Goal: Task Accomplishment & Management: Use online tool/utility

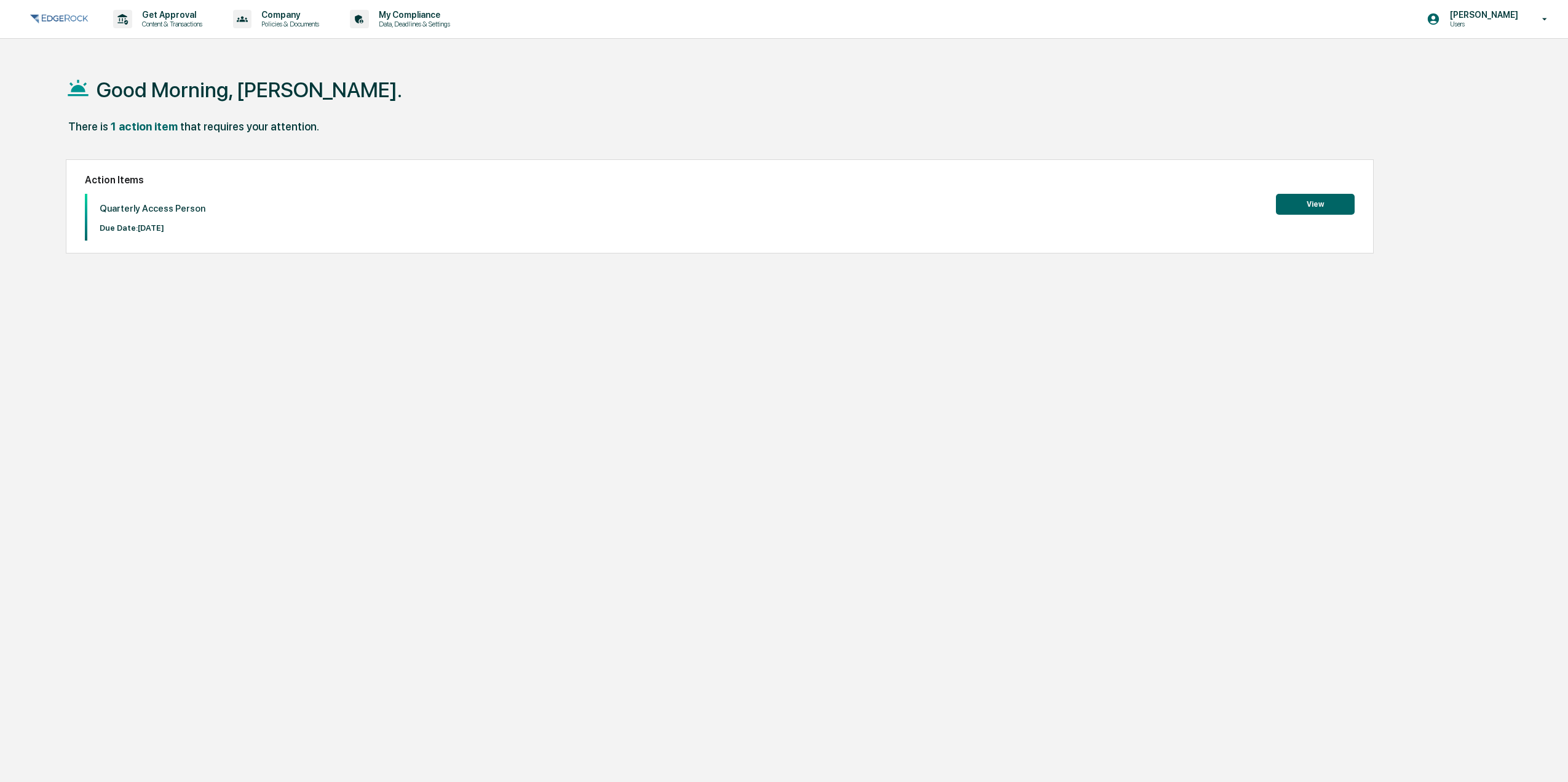
click at [1290, 206] on button "View" at bounding box center [1315, 204] width 79 height 21
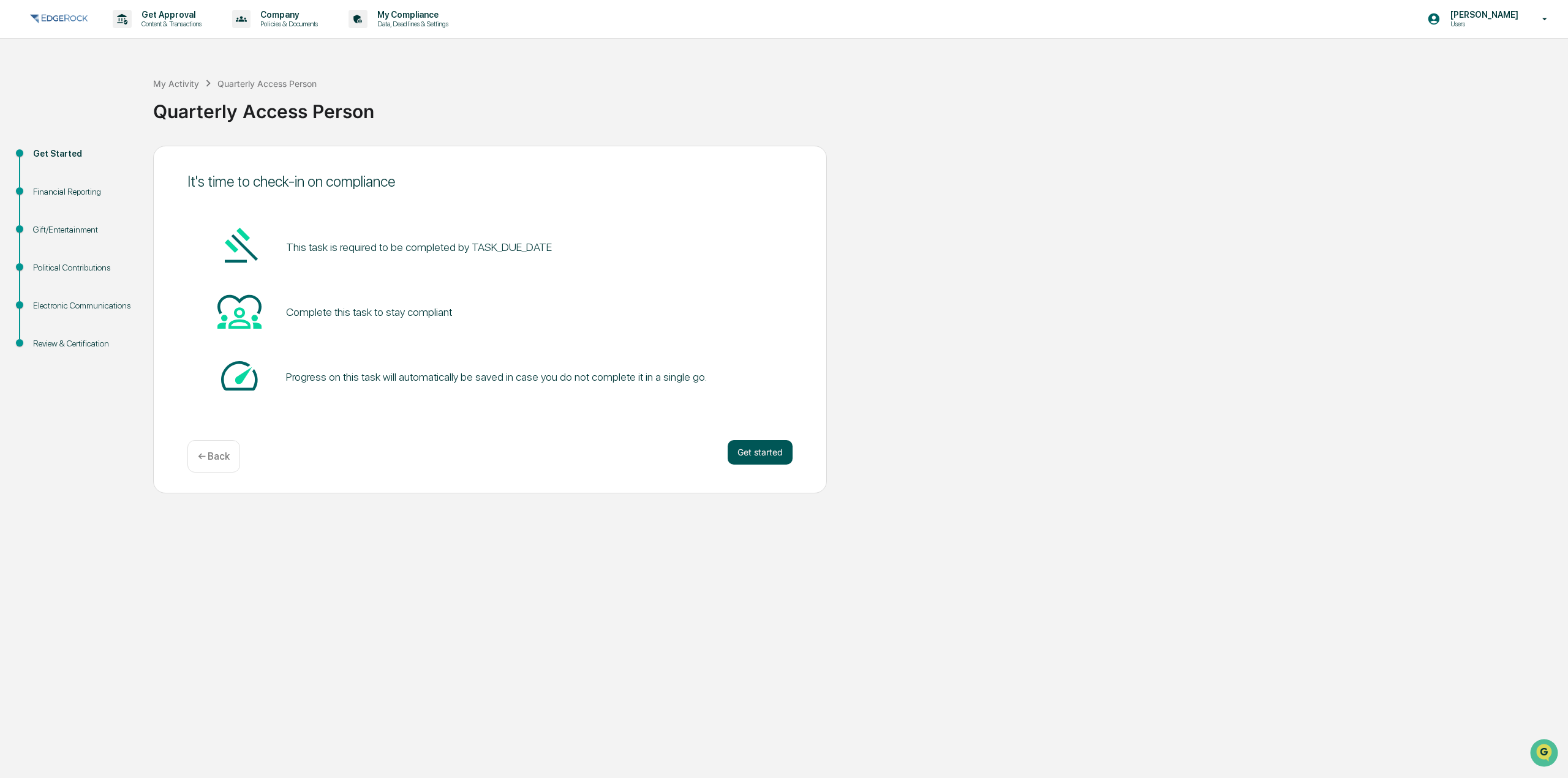
click at [756, 455] on button "Get started" at bounding box center [759, 453] width 65 height 25
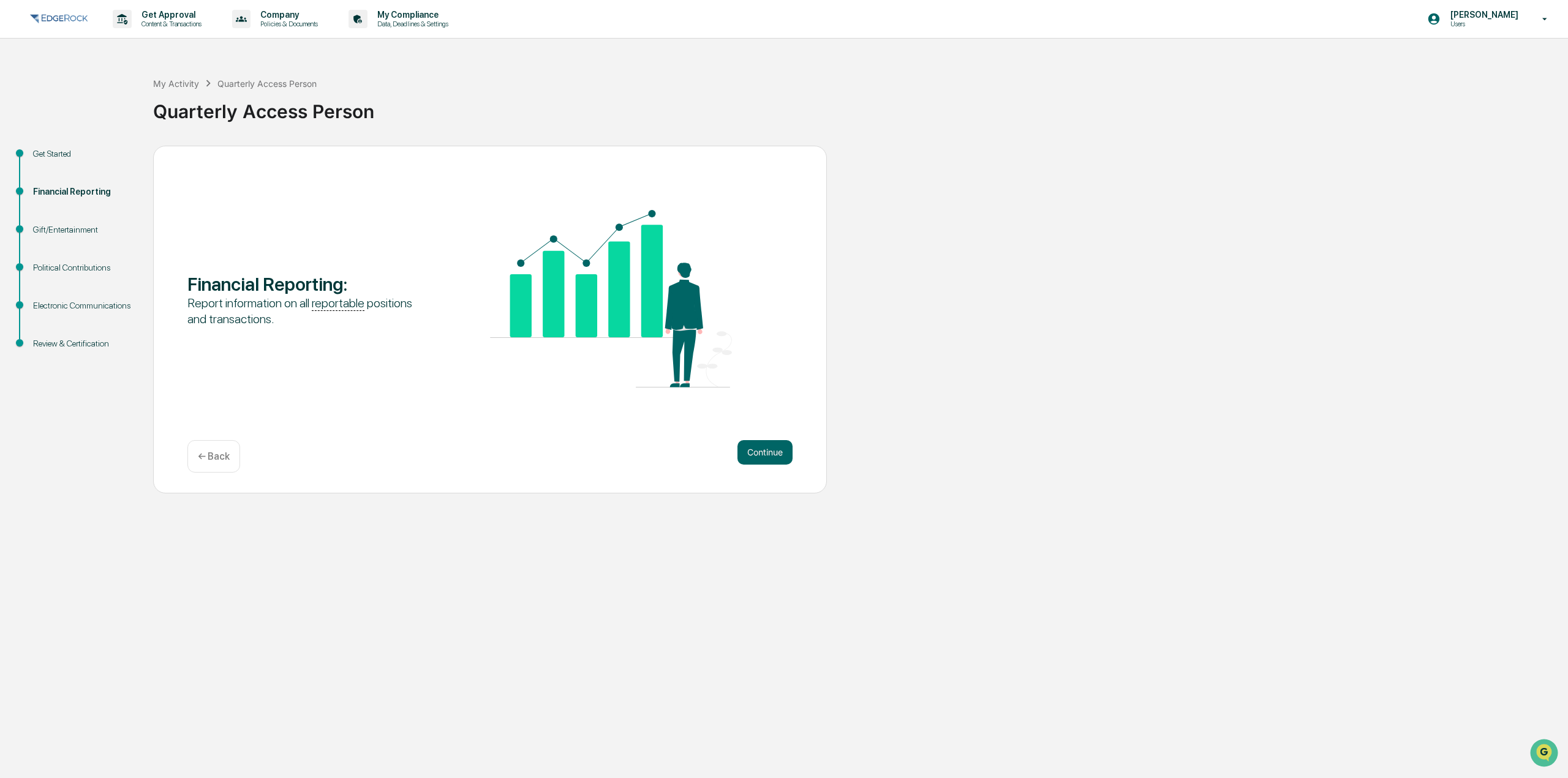
click at [756, 455] on button "Continue" at bounding box center [764, 453] width 55 height 25
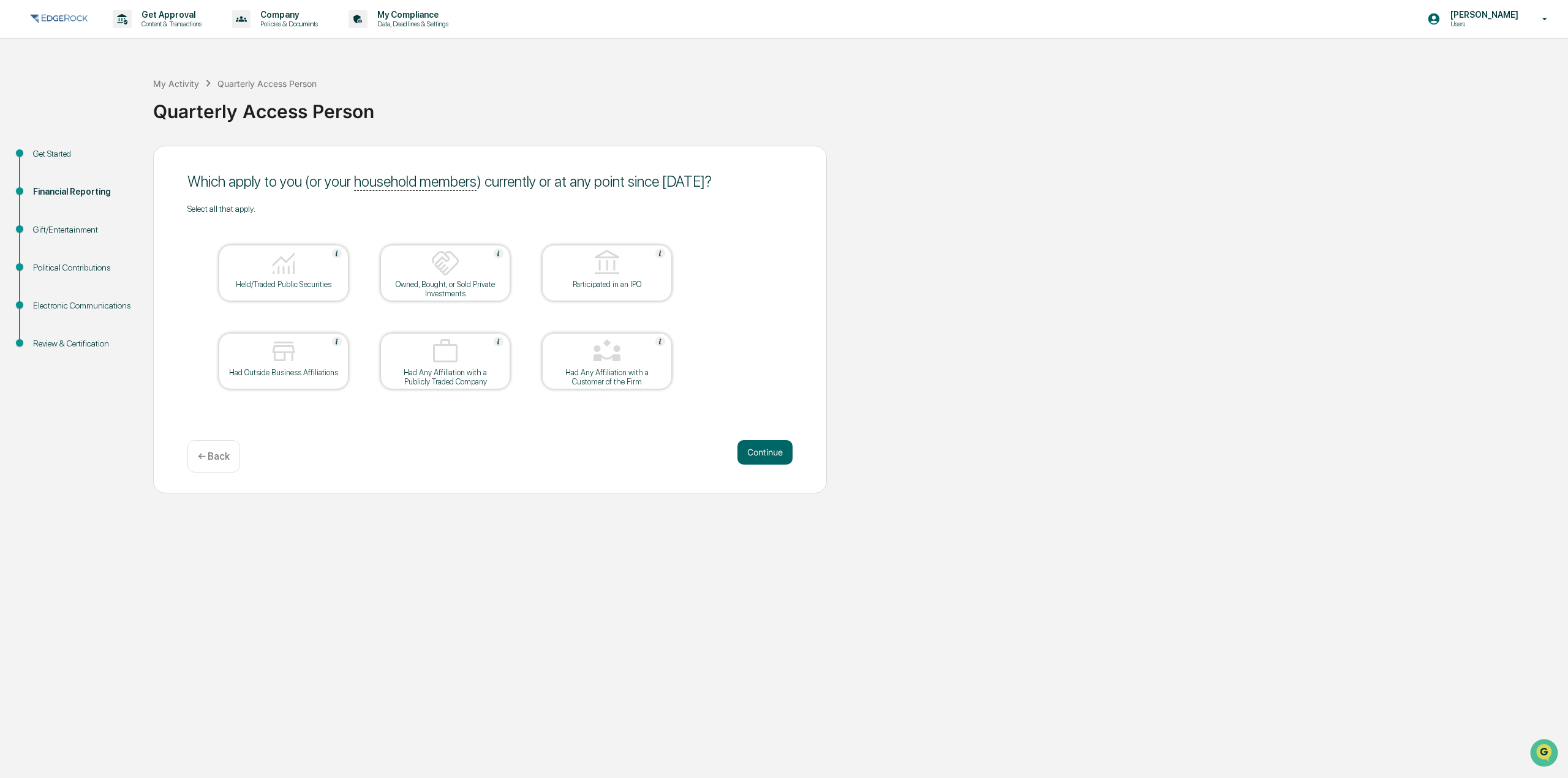
click at [312, 250] on div at bounding box center [283, 264] width 123 height 31
click at [331, 249] on div at bounding box center [283, 264] width 123 height 31
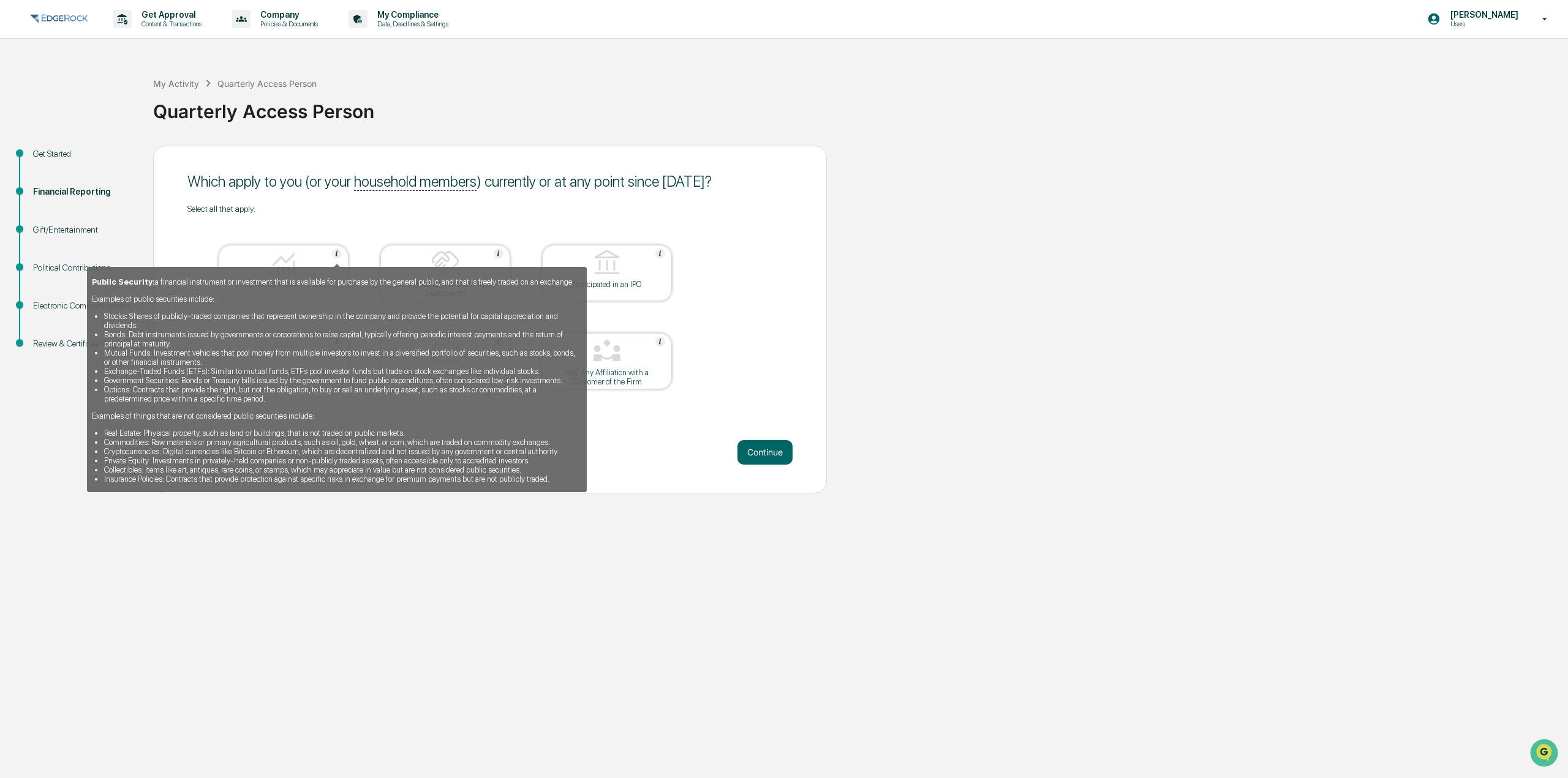
click at [332, 254] on img at bounding box center [337, 254] width 10 height 10
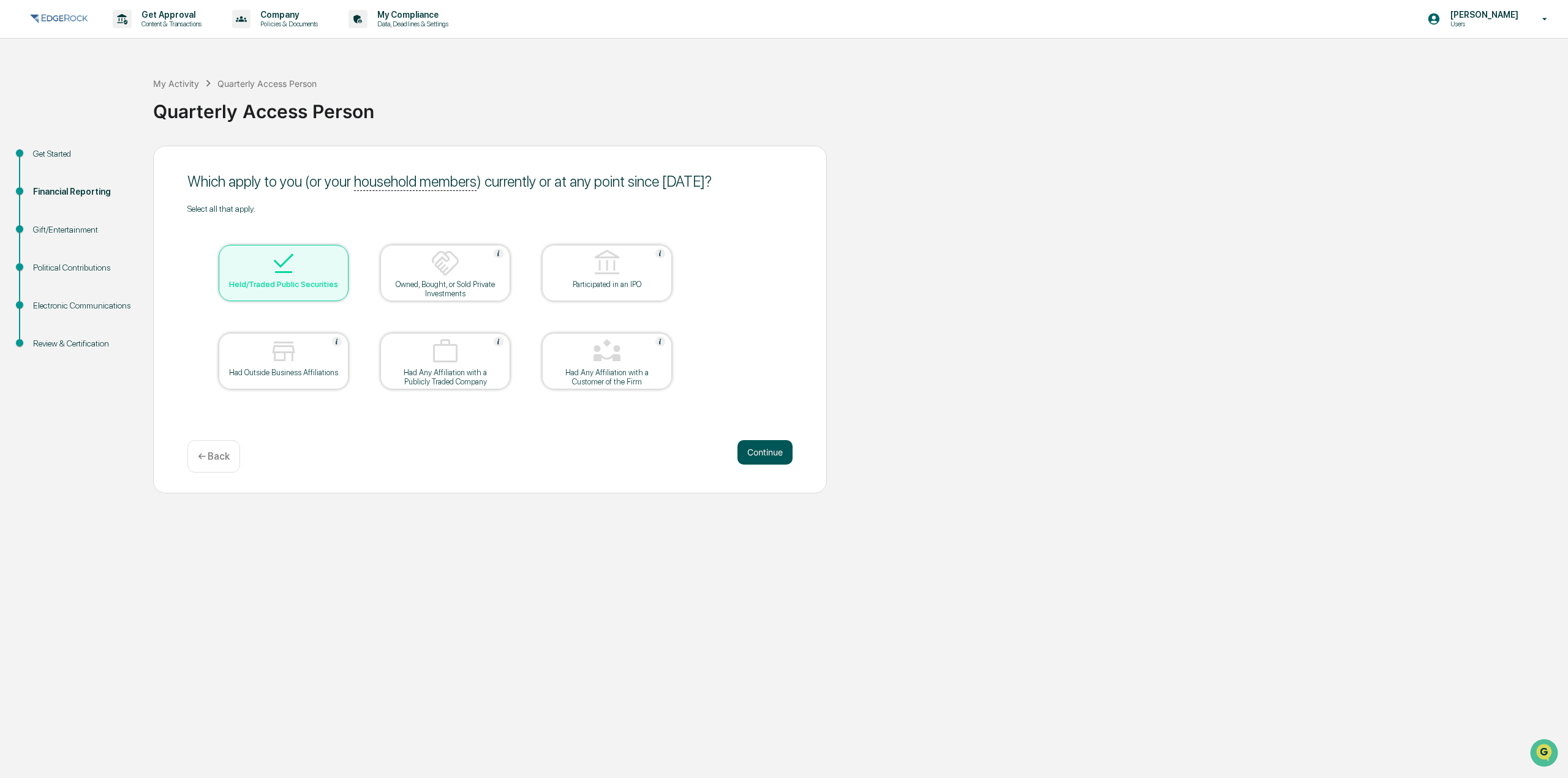
click at [758, 457] on button "Continue" at bounding box center [764, 453] width 55 height 25
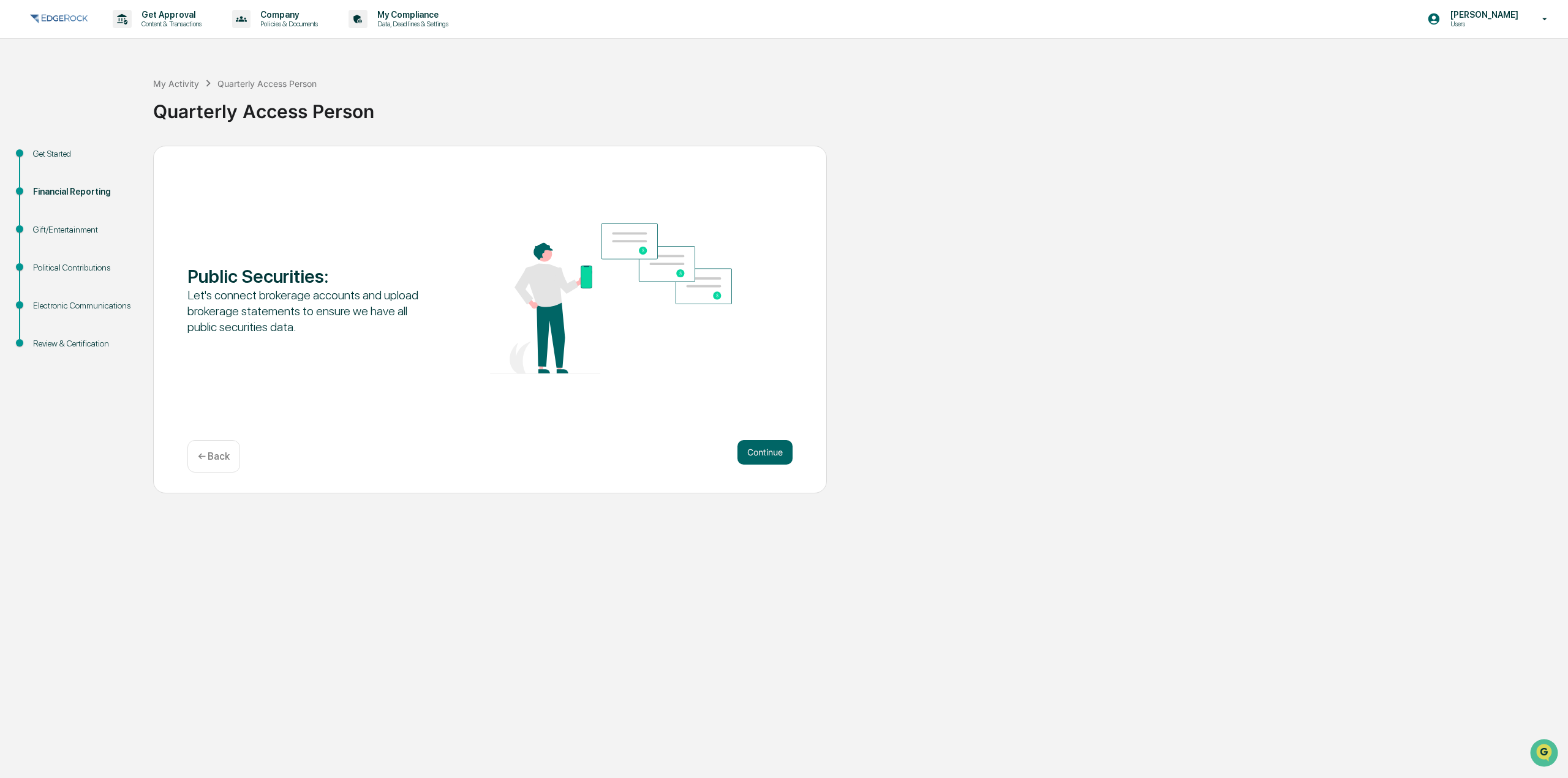
click at [758, 457] on button "Continue" at bounding box center [764, 453] width 55 height 25
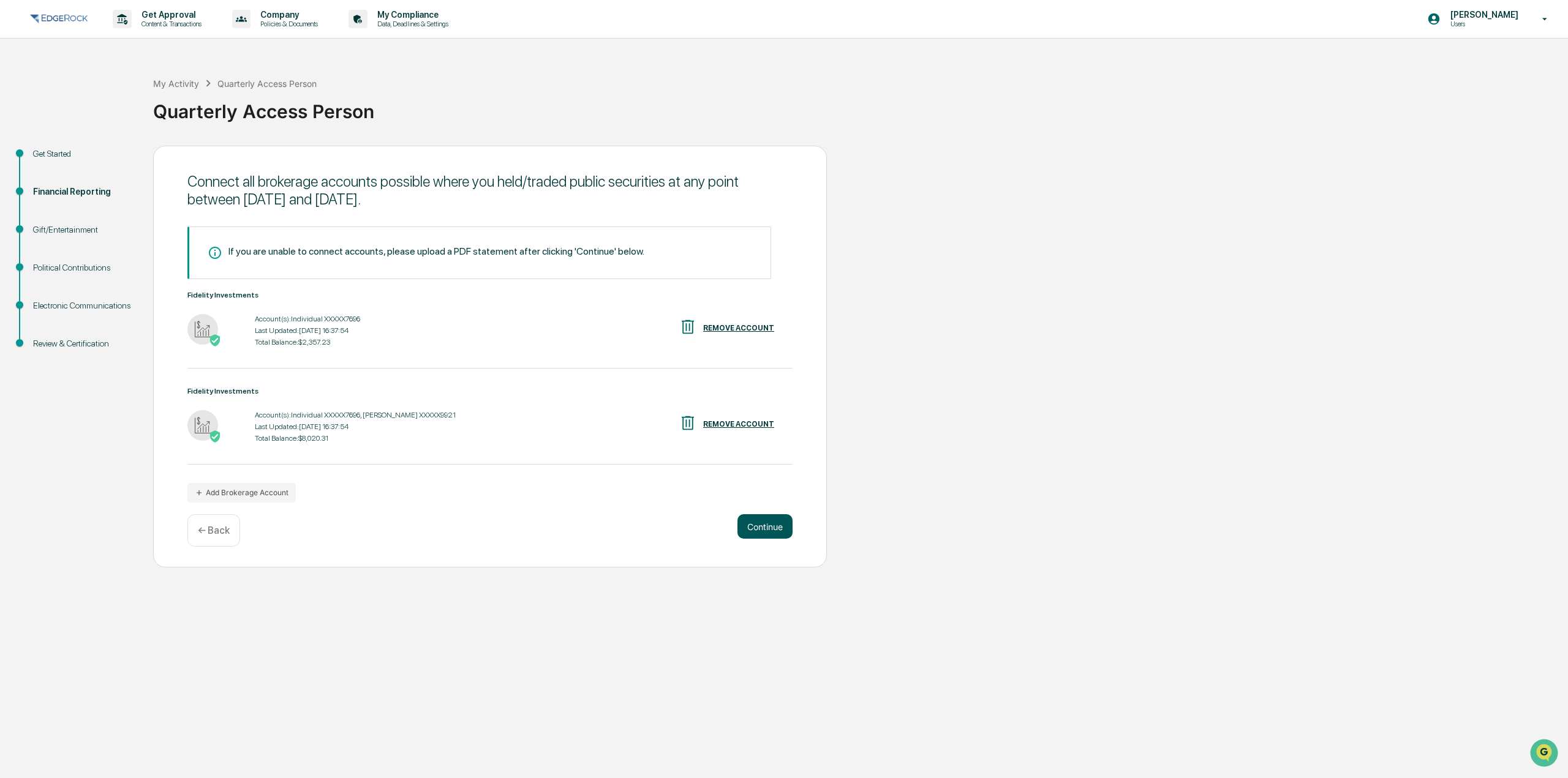
click at [768, 529] on button "Continue" at bounding box center [764, 527] width 55 height 25
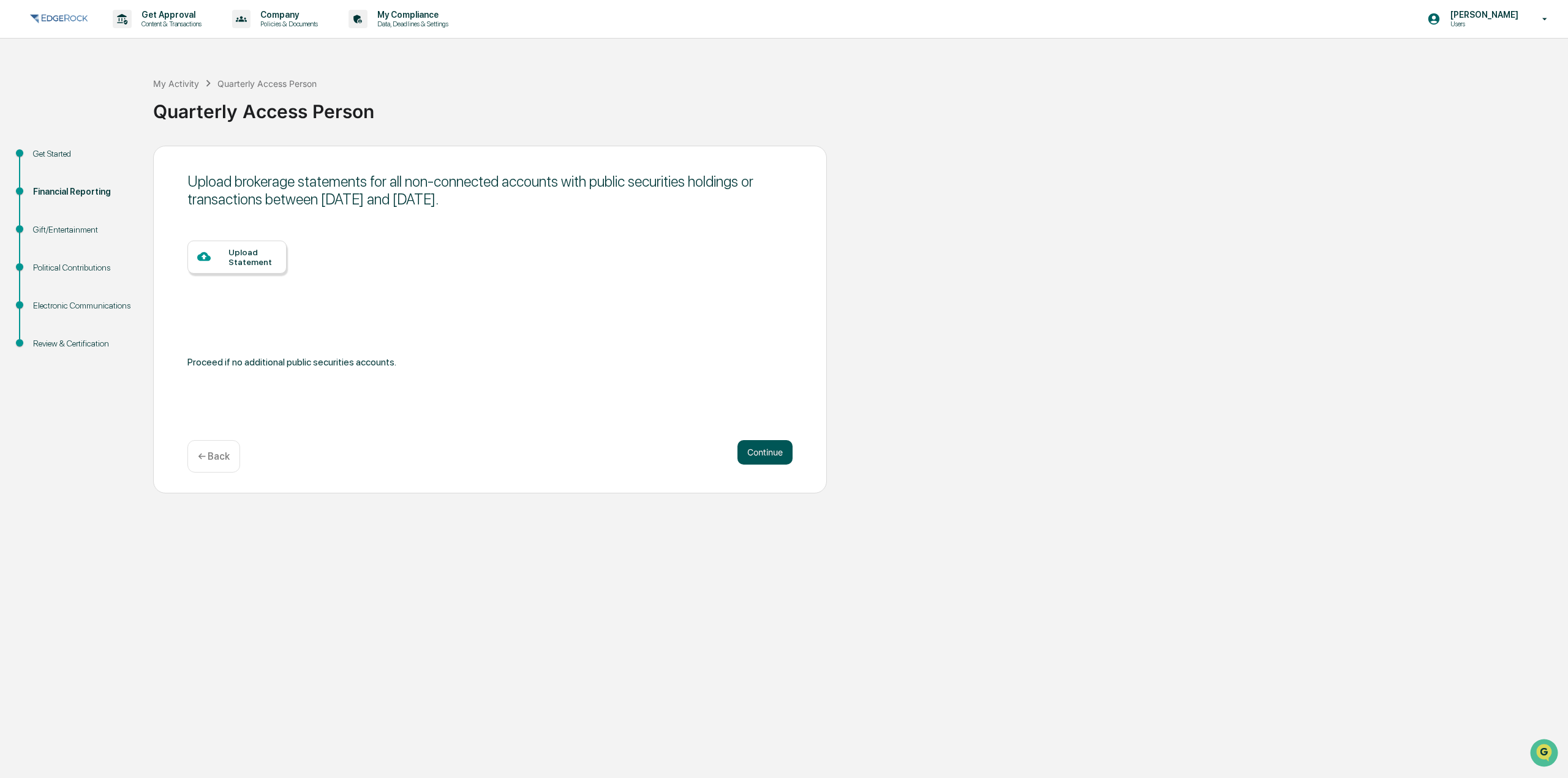
click at [769, 452] on button "Continue" at bounding box center [764, 453] width 55 height 25
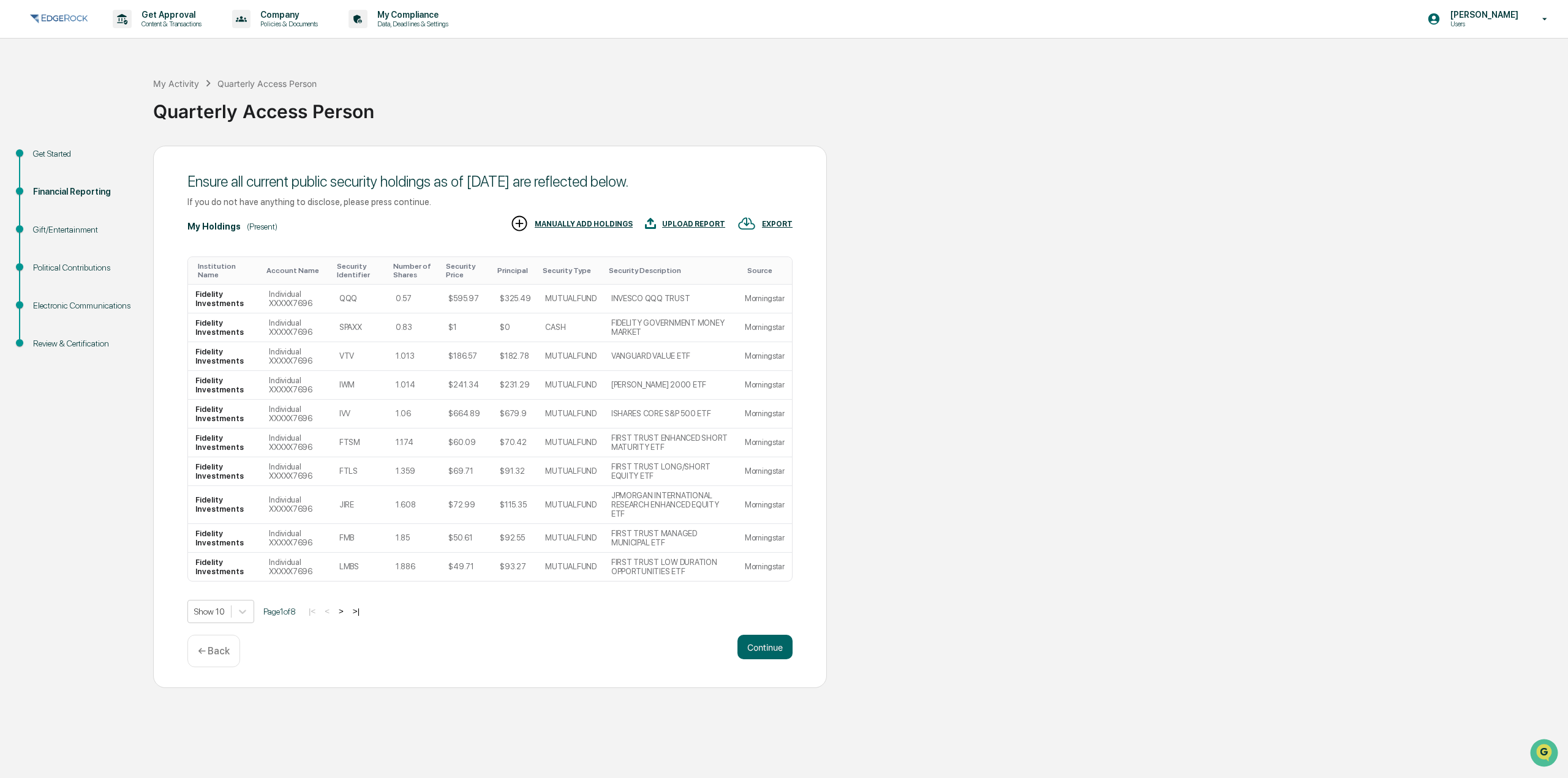
click at [346, 606] on button ">" at bounding box center [341, 611] width 12 height 11
click at [346, 604] on button ">" at bounding box center [342, 602] width 12 height 11
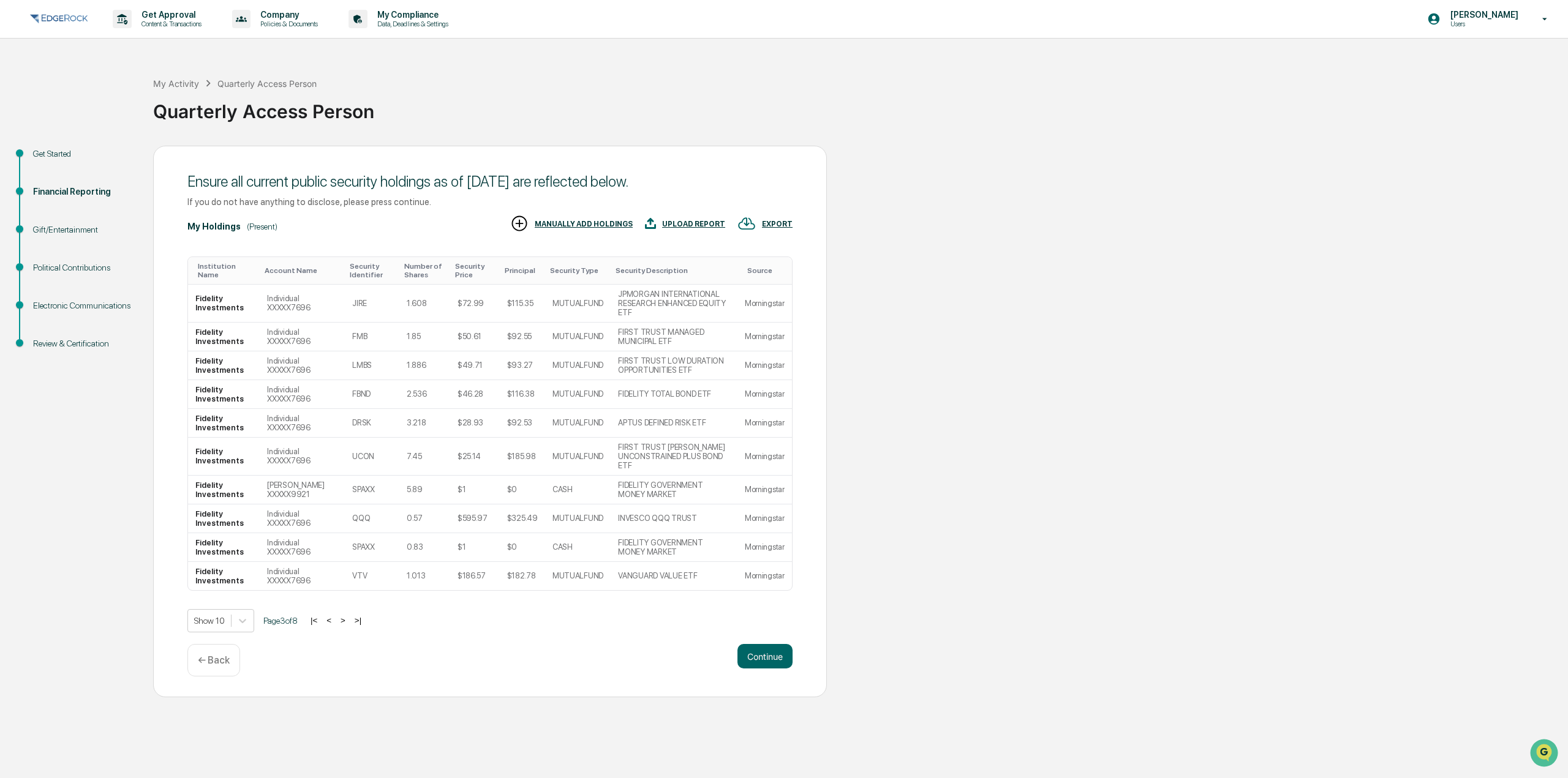
click at [346, 615] on button ">" at bounding box center [343, 620] width 12 height 11
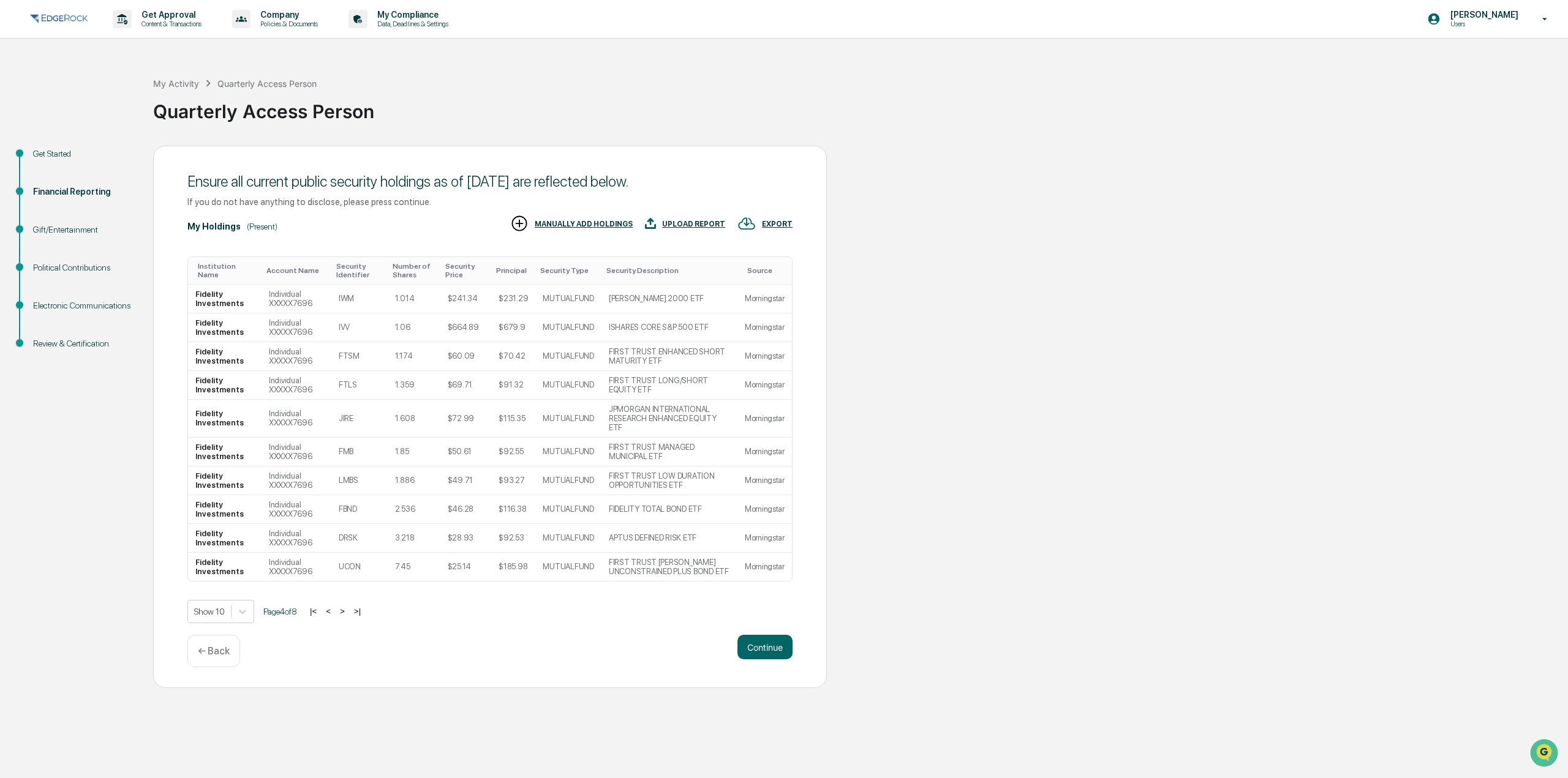
click at [346, 606] on button ">" at bounding box center [342, 611] width 12 height 11
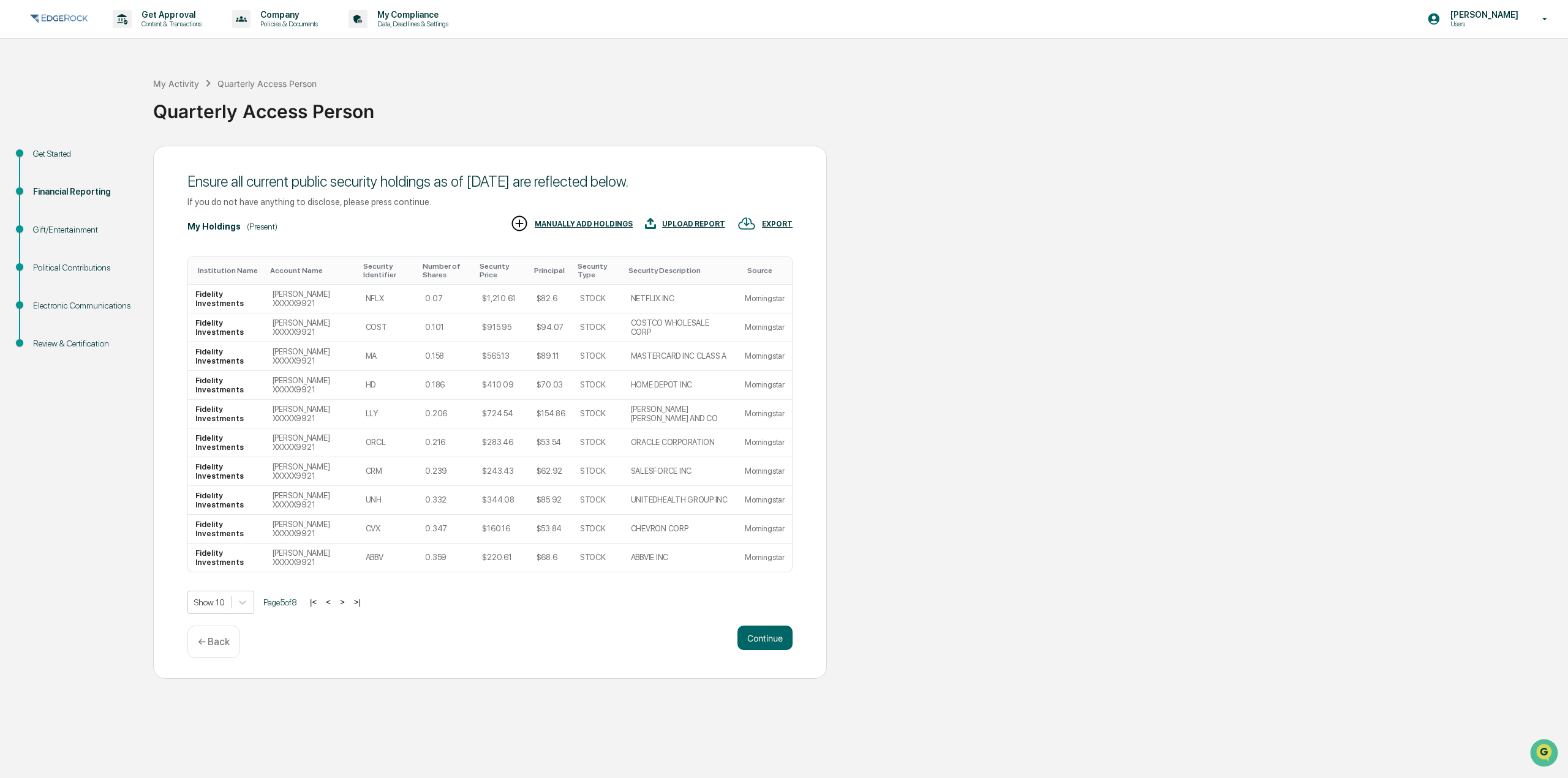
click at [346, 604] on button ">" at bounding box center [342, 602] width 12 height 11
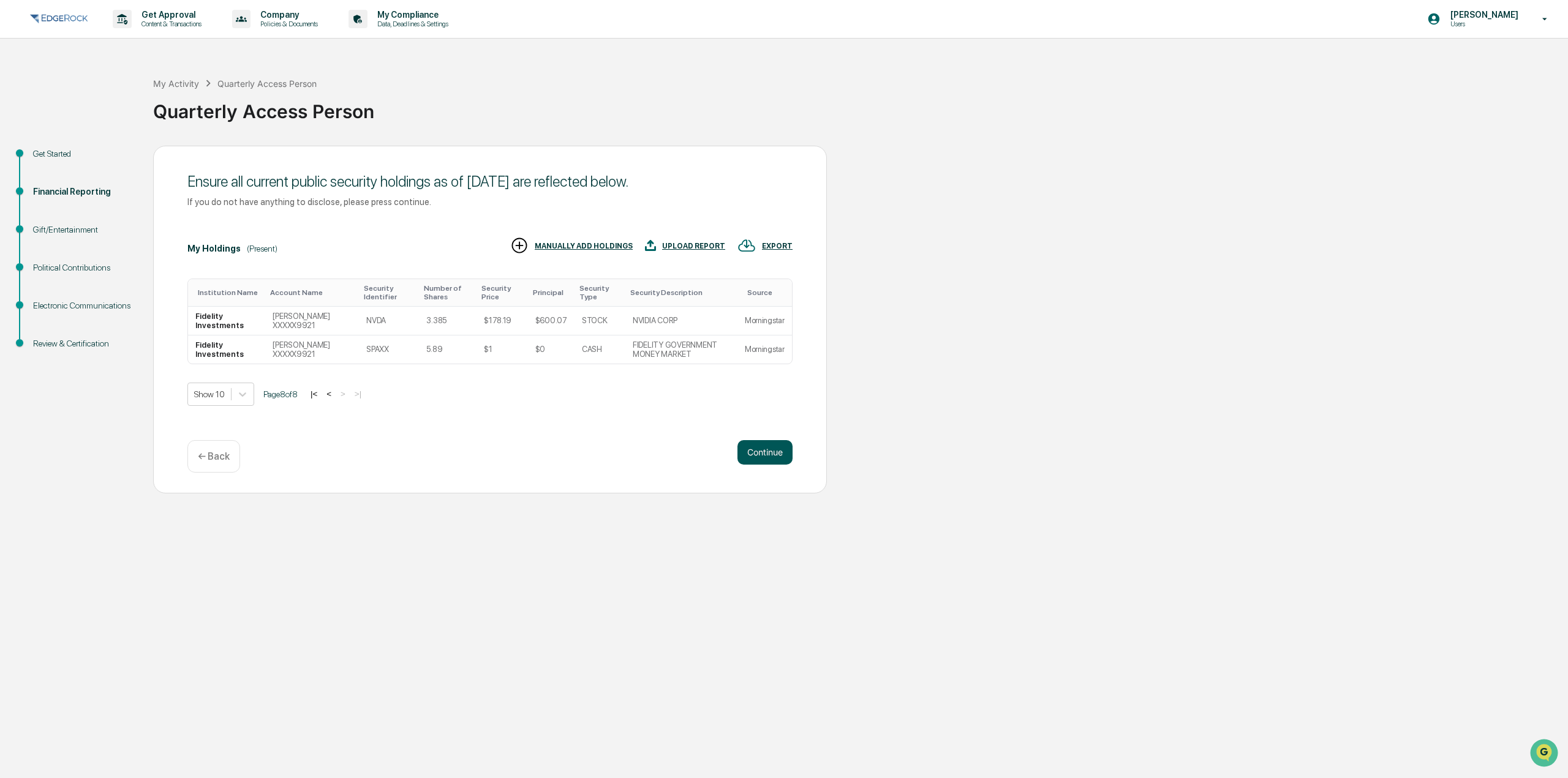
click at [749, 448] on button "Continue" at bounding box center [764, 453] width 55 height 25
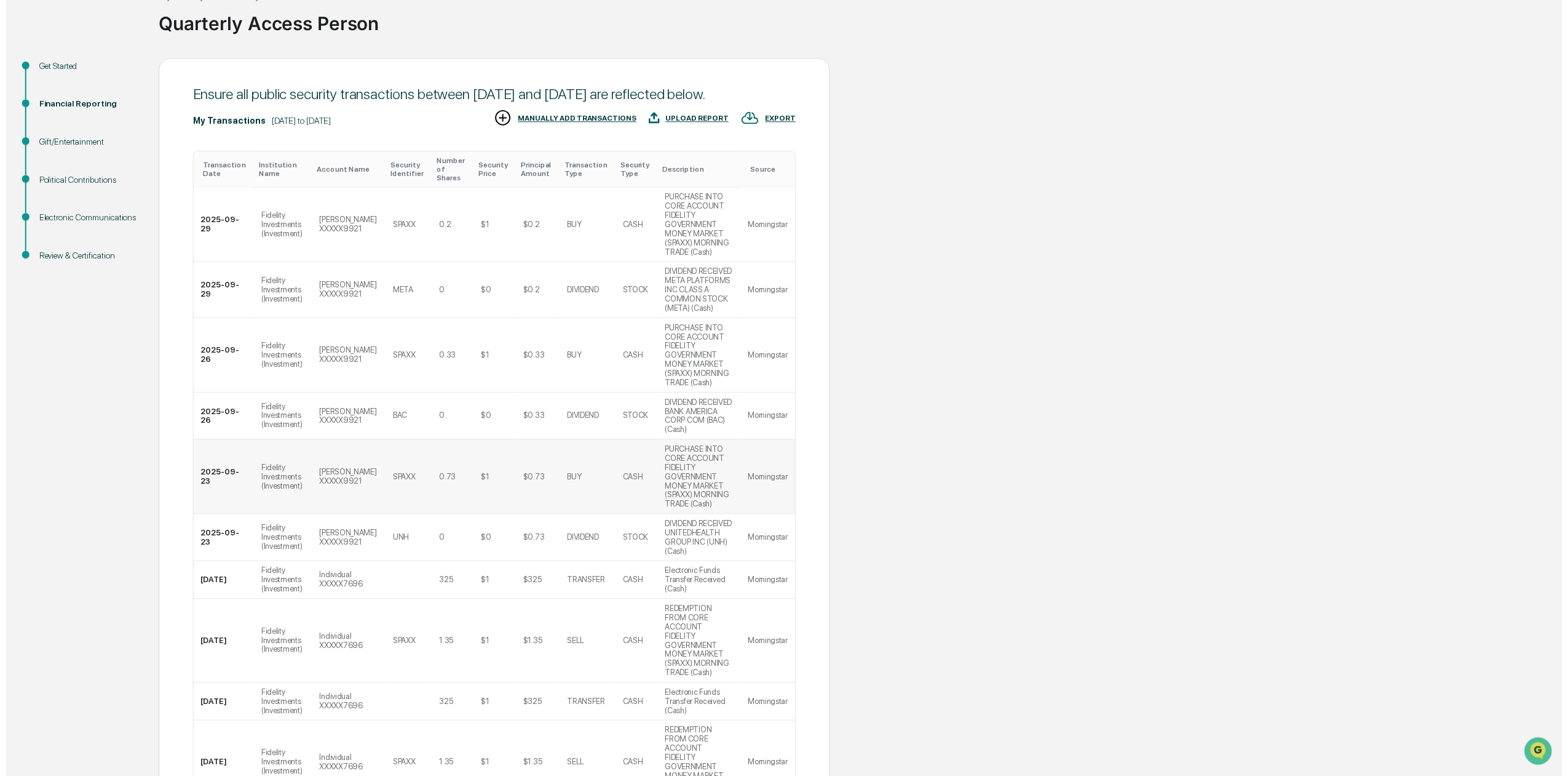
scroll to position [94, 0]
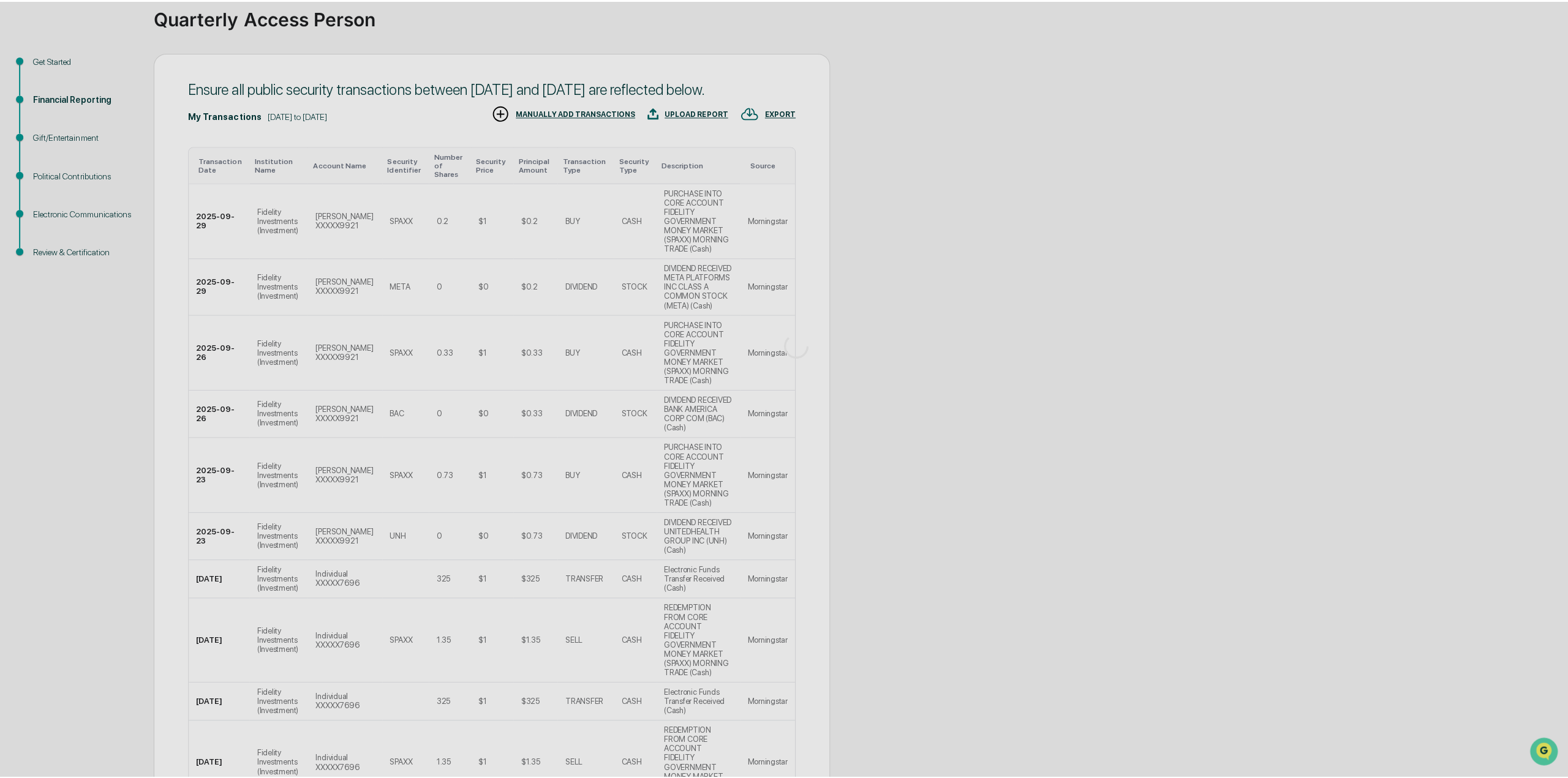
scroll to position [0, 0]
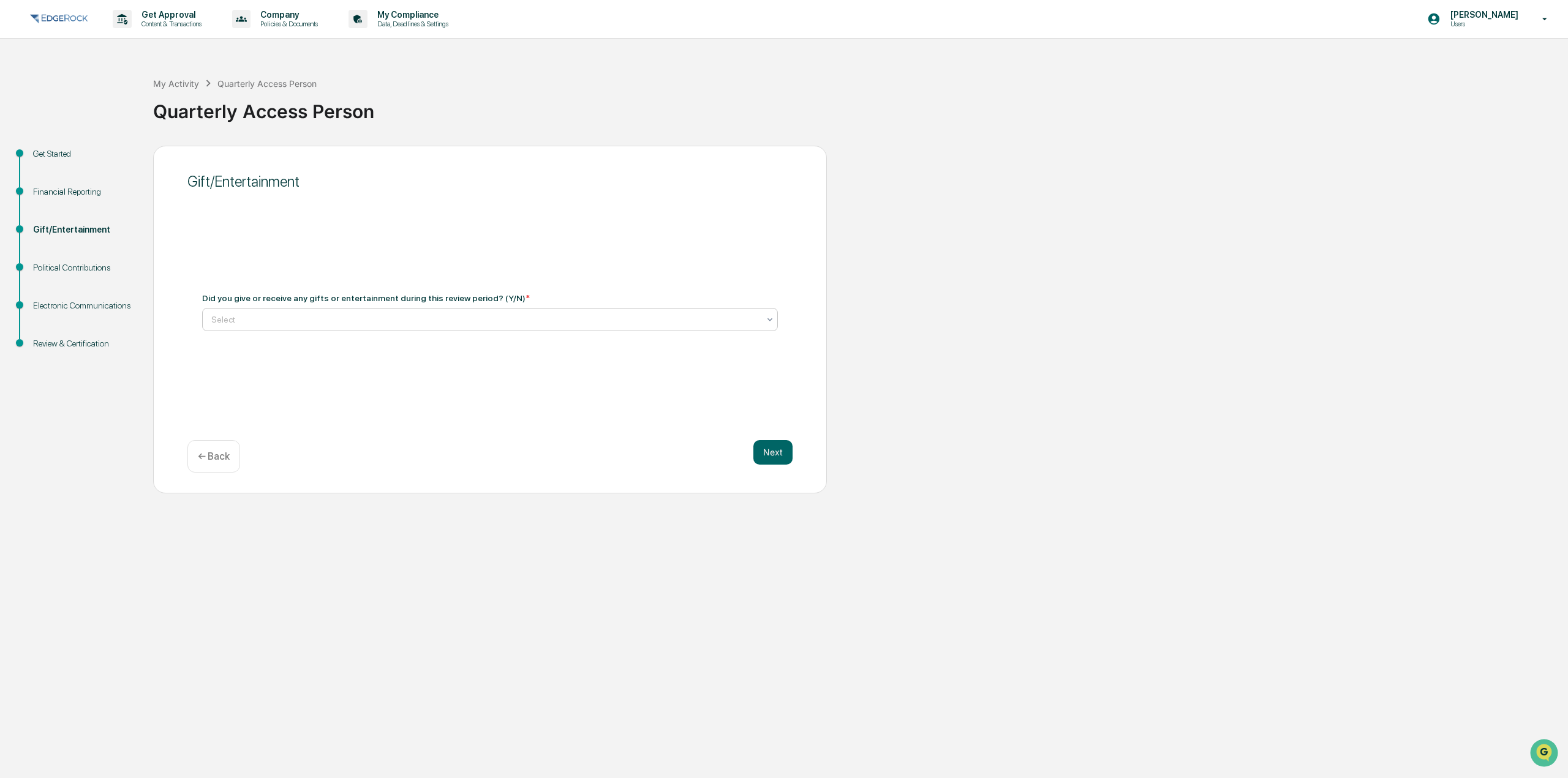
click at [456, 323] on div at bounding box center [485, 319] width 548 height 12
click at [427, 365] on div "No" at bounding box center [490, 374] width 575 height 25
click at [763, 449] on button "Next" at bounding box center [773, 453] width 40 height 25
click at [339, 316] on div at bounding box center [485, 319] width 548 height 12
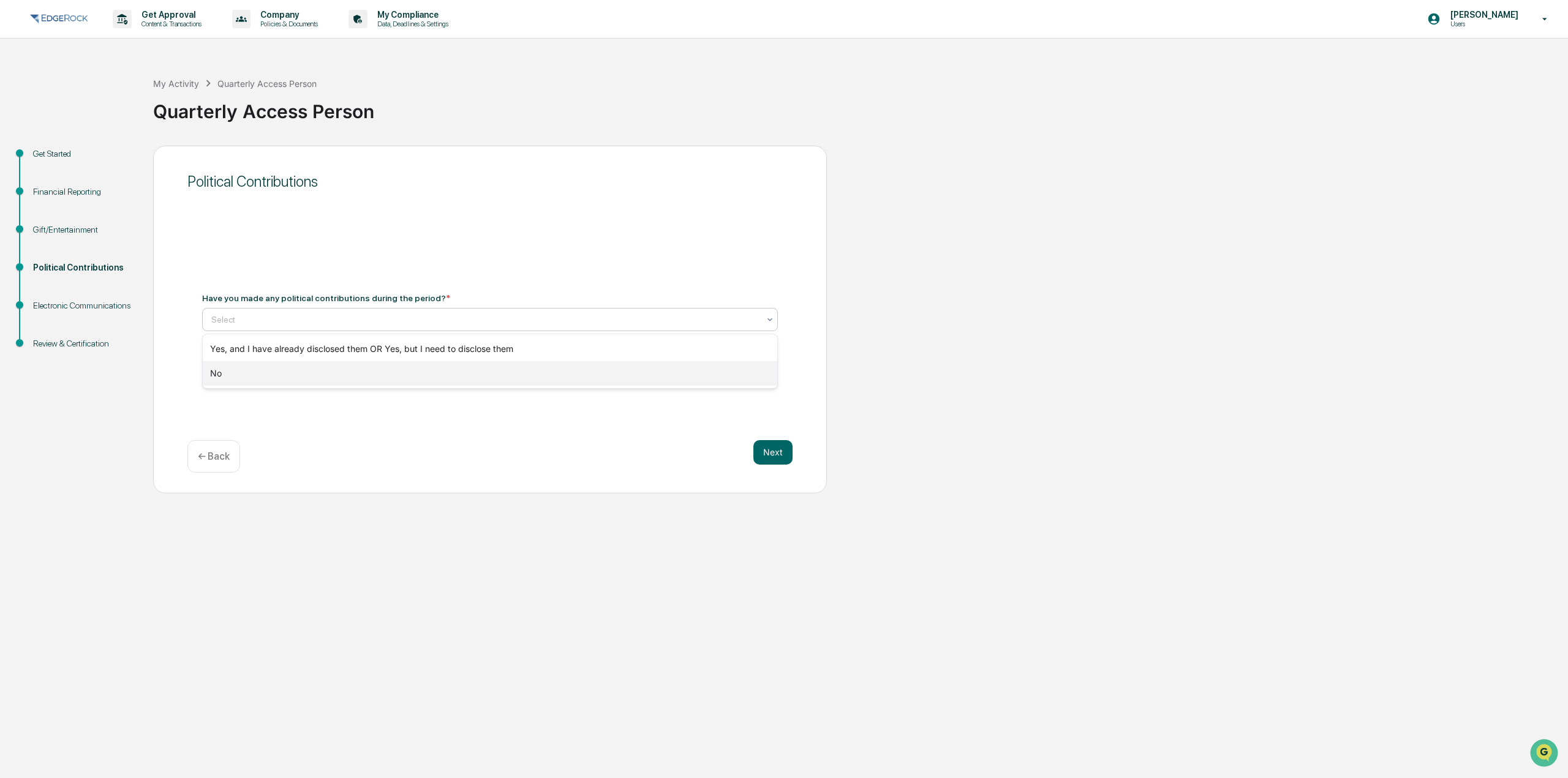
click at [338, 365] on div "No" at bounding box center [490, 374] width 575 height 25
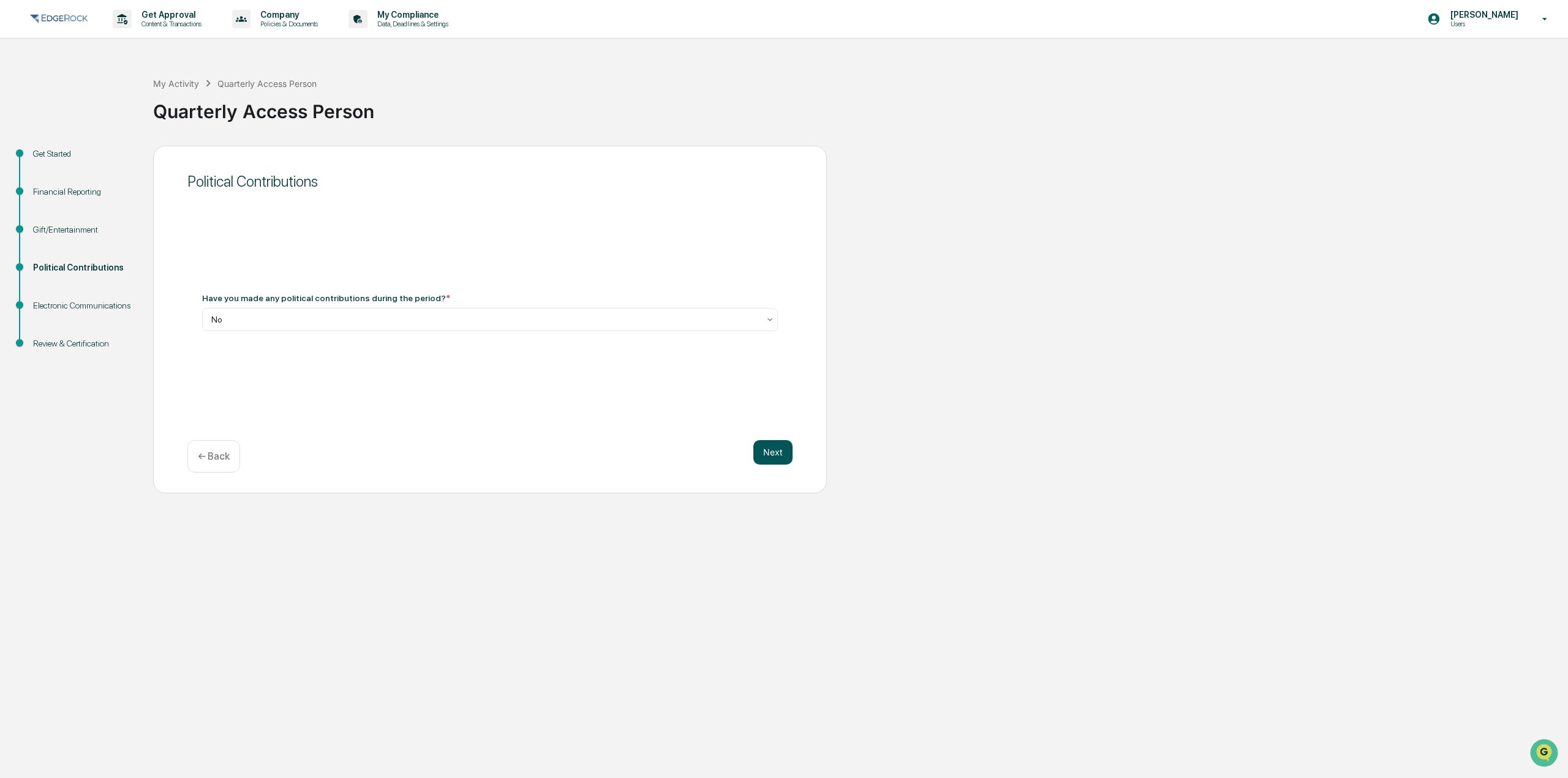
click at [763, 442] on button "Next" at bounding box center [773, 453] width 40 height 25
click at [432, 328] on div "Select" at bounding box center [489, 319] width 576 height 23
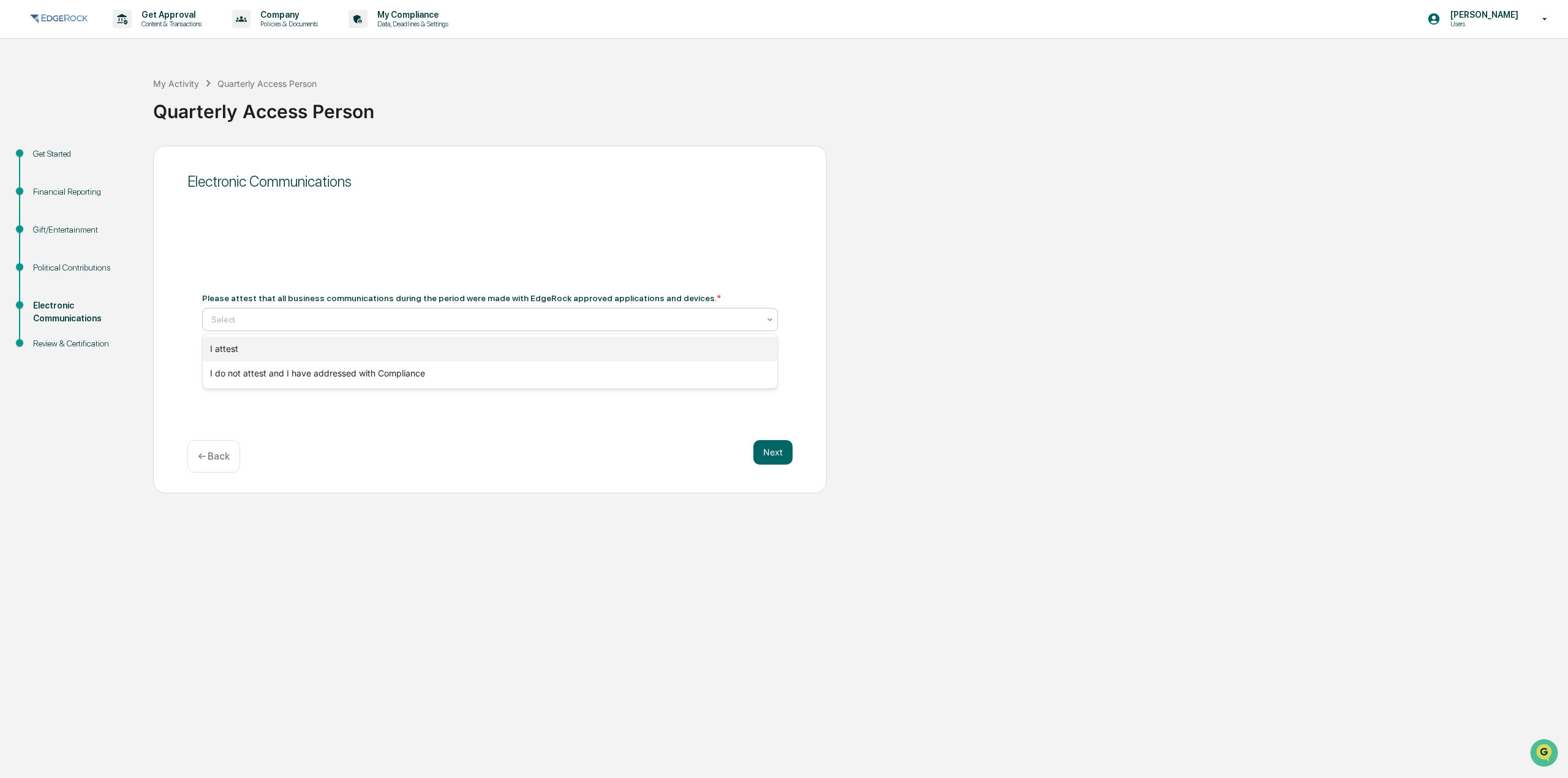
click at [431, 337] on div "I attest" at bounding box center [490, 349] width 575 height 25
click at [758, 448] on button "Next" at bounding box center [773, 453] width 40 height 25
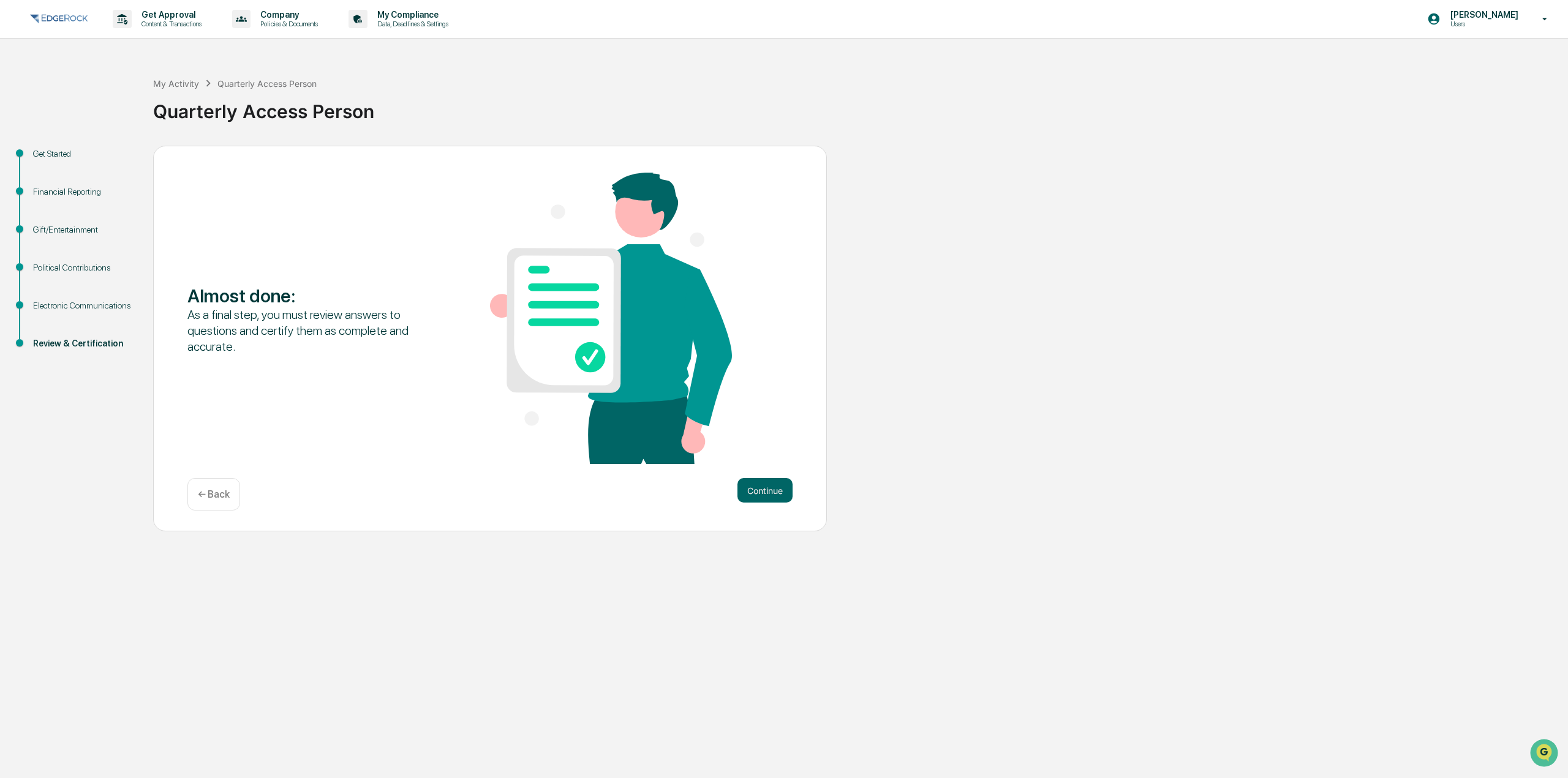
click at [759, 503] on div "Continue ← Back" at bounding box center [490, 494] width 605 height 32
click at [768, 490] on button "Continue" at bounding box center [764, 491] width 55 height 25
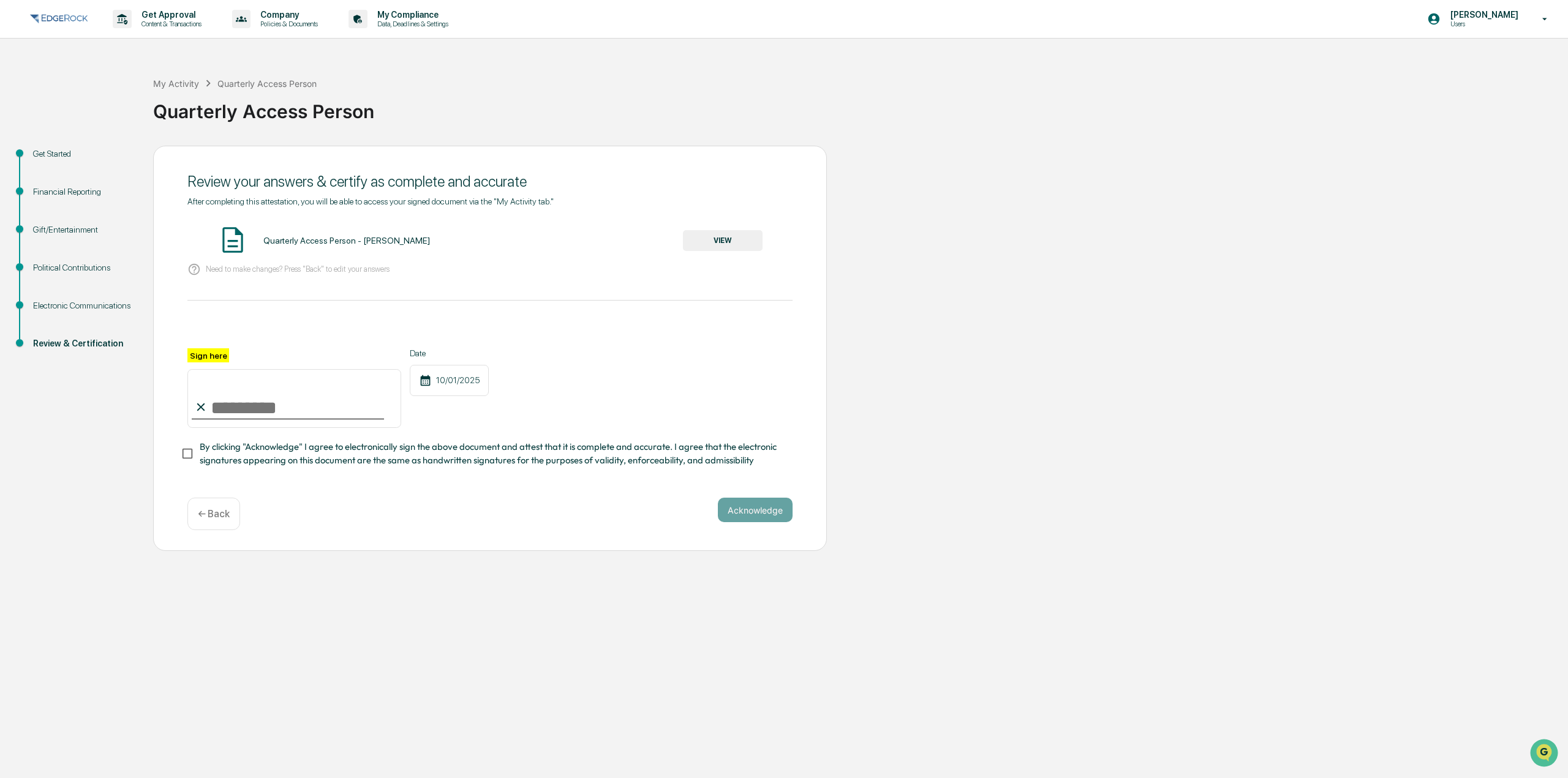
click at [706, 245] on button "VIEW" at bounding box center [722, 240] width 80 height 21
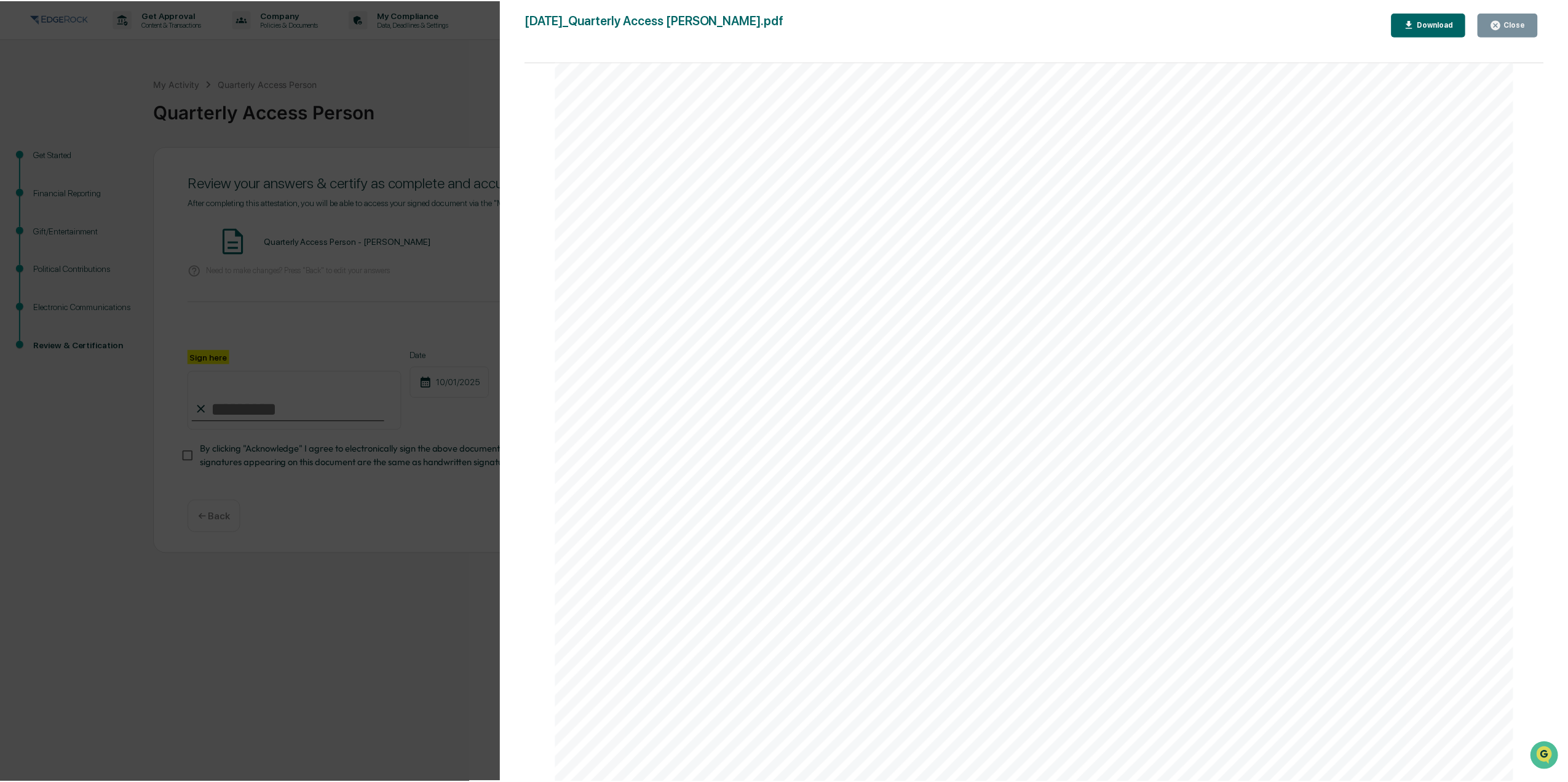
scroll to position [4738, 0]
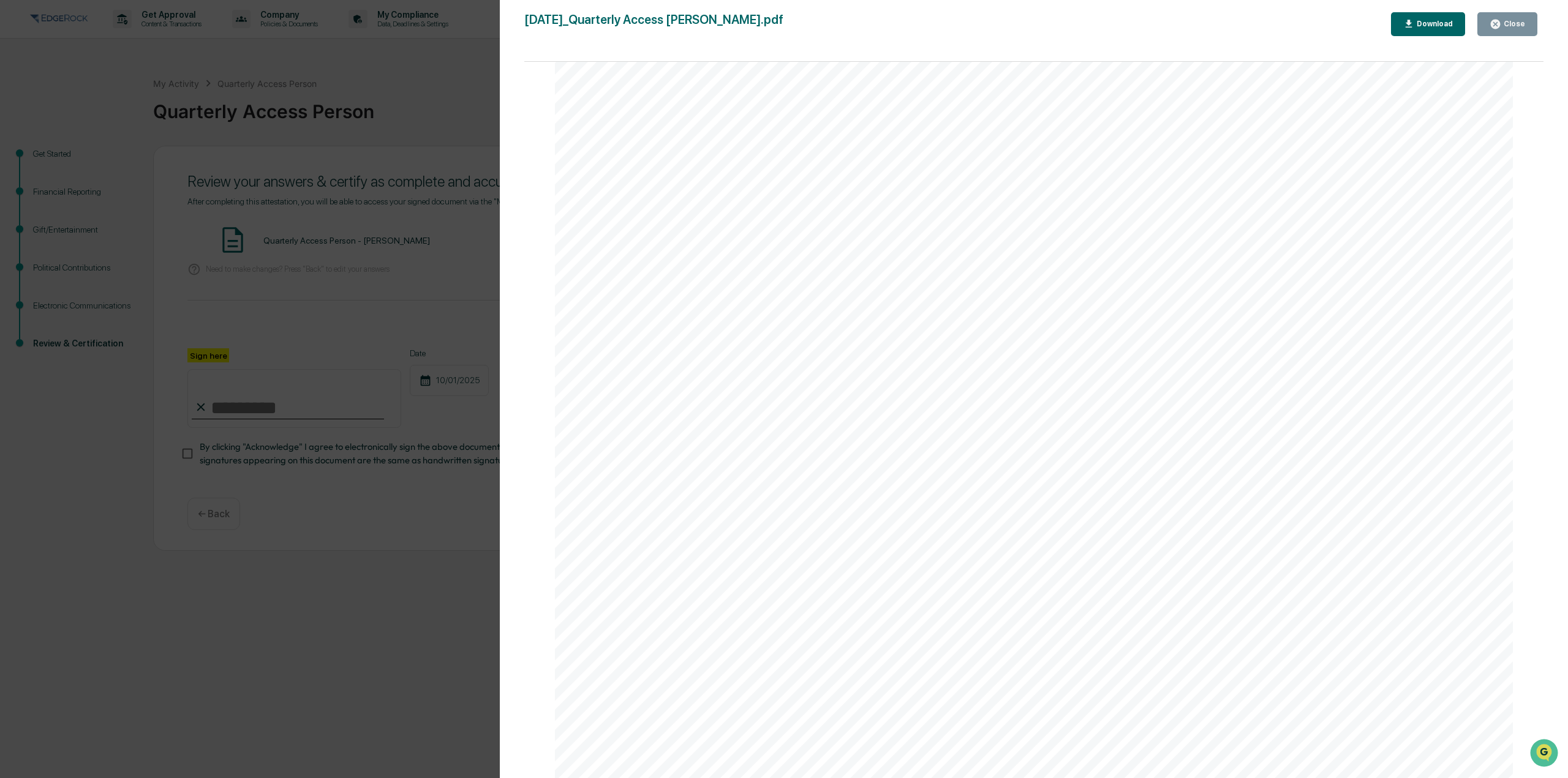
click at [350, 382] on div "Version History [DATE] 03:27 PM [PERSON_NAME] [DATE]_Quarterly Access Person_Ry…" at bounding box center [784, 389] width 1568 height 778
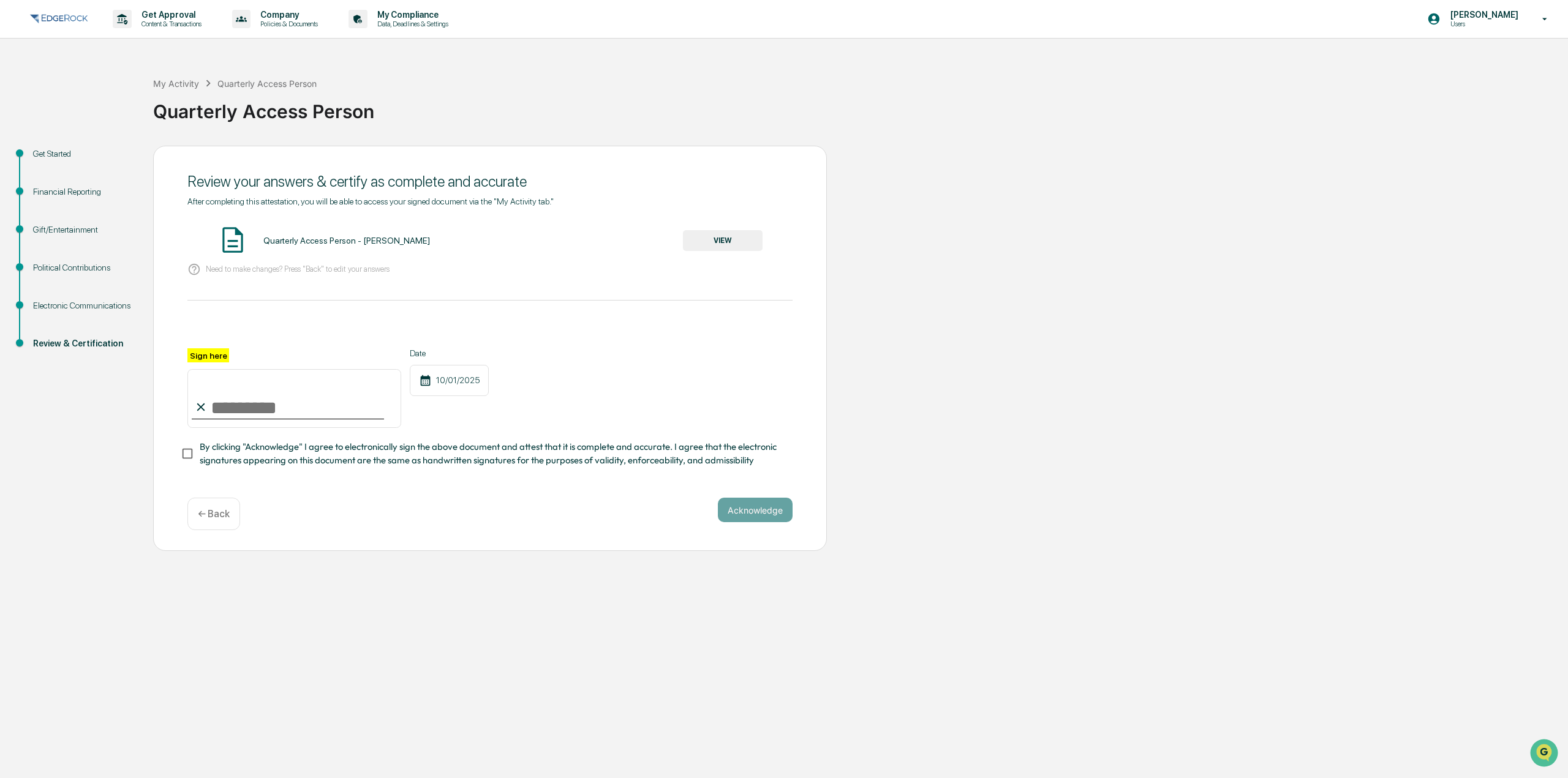
click at [342, 403] on input "Sign here" at bounding box center [295, 398] width 214 height 58
type input "**********"
click at [513, 398] on div "**********" at bounding box center [490, 388] width 605 height 80
click at [493, 454] on span "By clicking "Acknowledge" I agree to electronically sign the above document and…" at bounding box center [491, 454] width 583 height 27
click at [737, 505] on button "Acknowledge" at bounding box center [755, 510] width 75 height 25
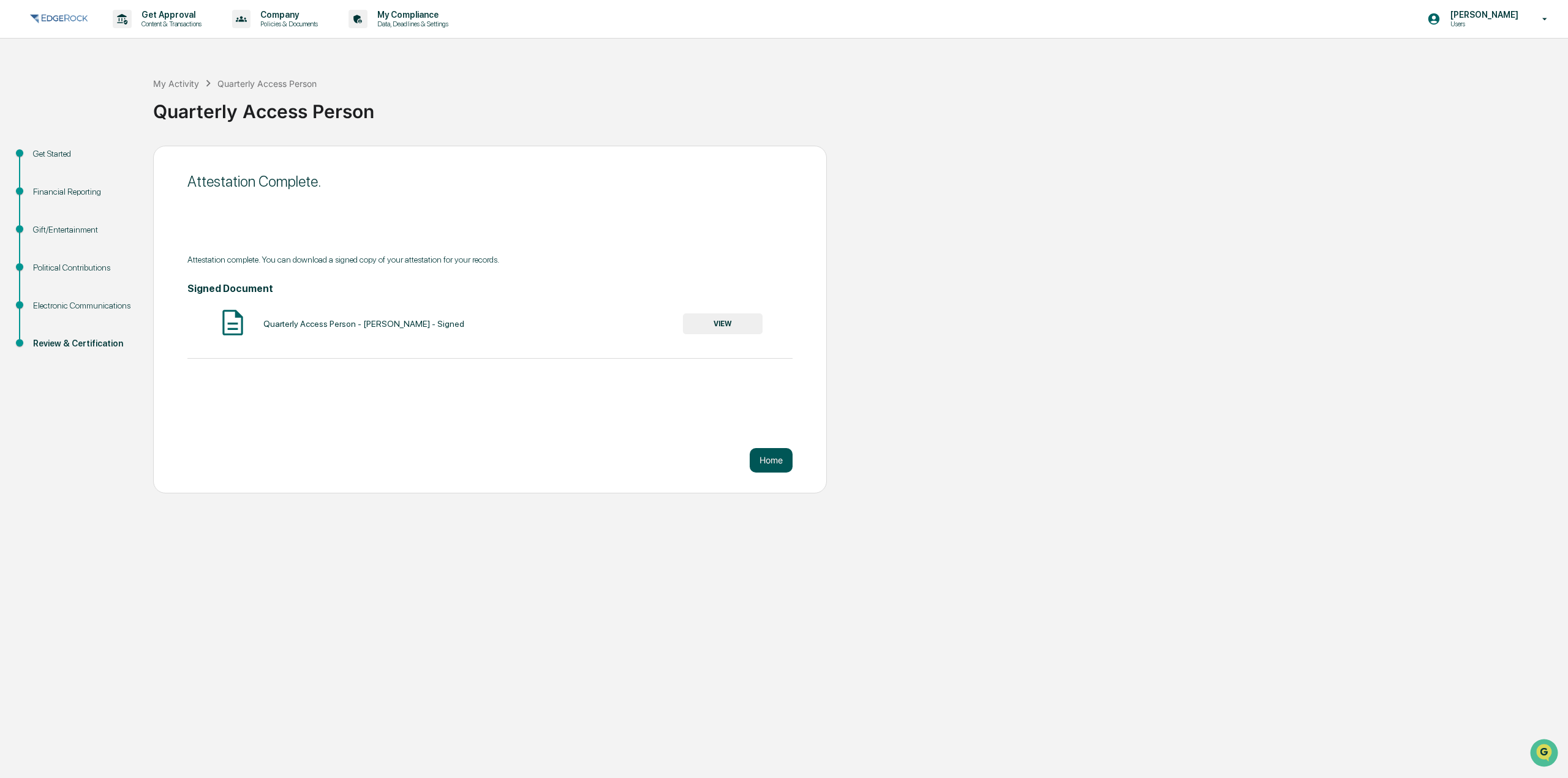
click at [762, 453] on button "Home" at bounding box center [771, 460] width 43 height 25
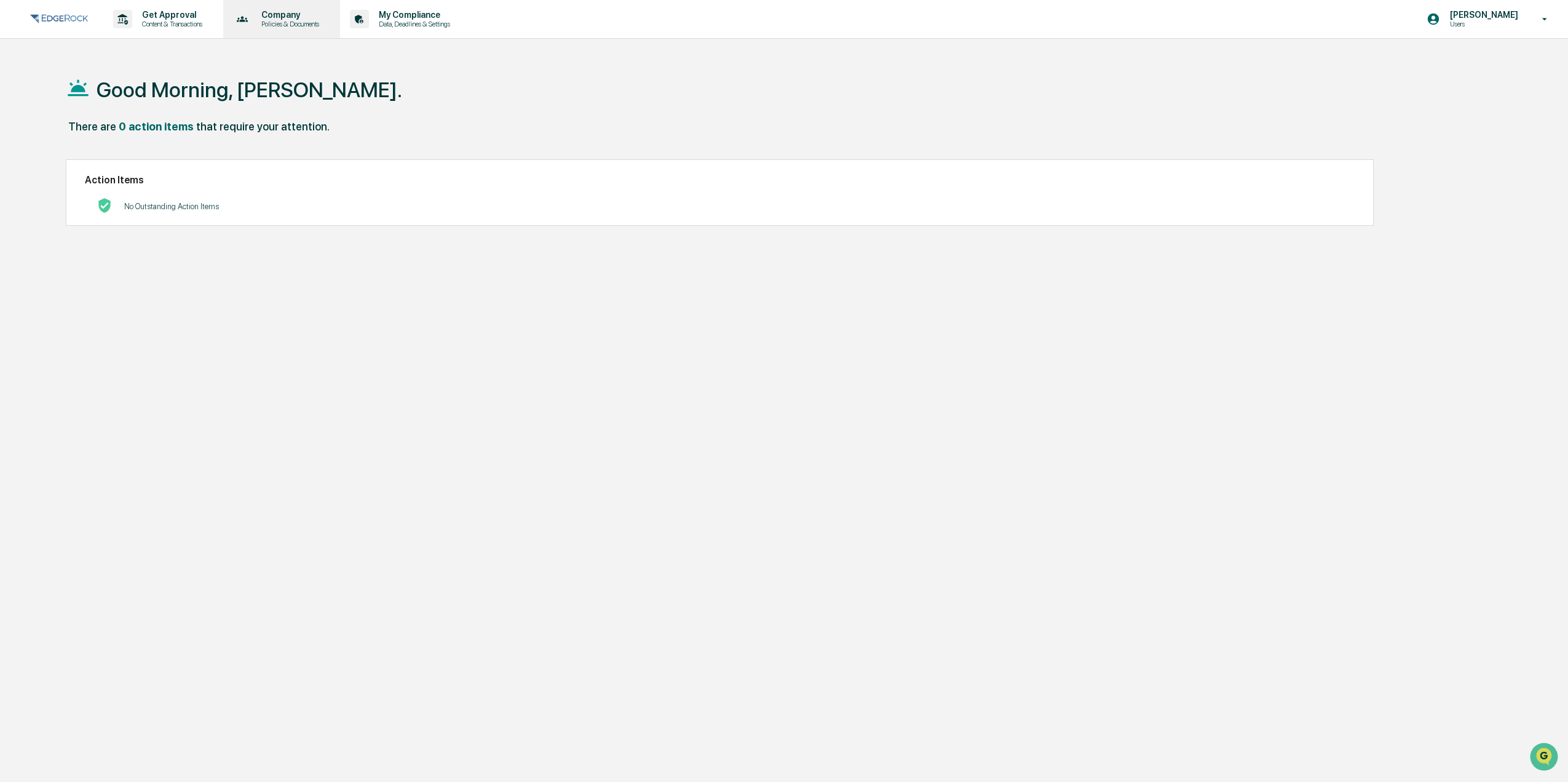
click at [280, 12] on p "Company" at bounding box center [288, 15] width 74 height 10
click at [338, 60] on li "Policy Document Library" at bounding box center [308, 63] width 160 height 23
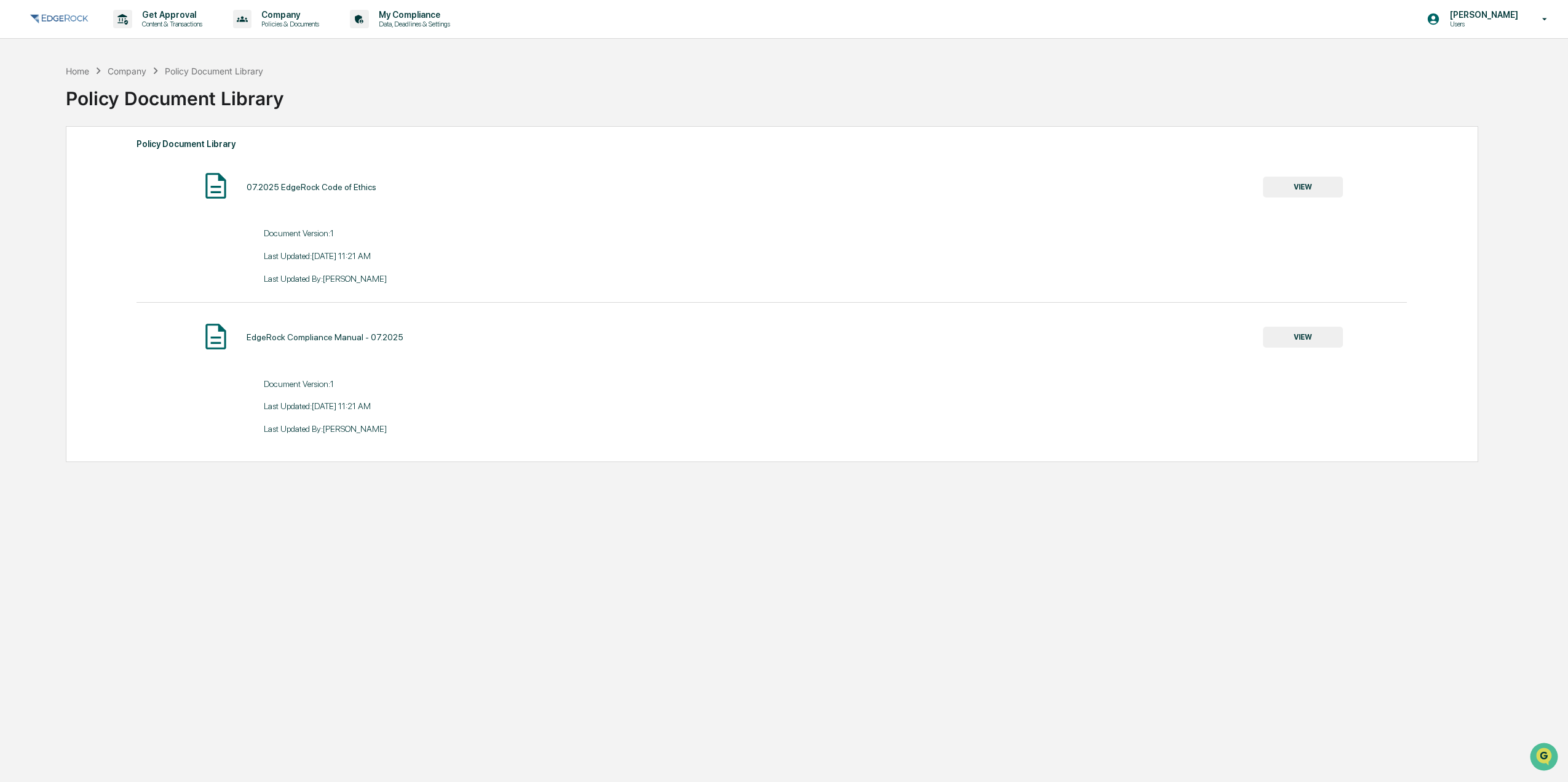
click at [1269, 189] on button "VIEW" at bounding box center [1303, 186] width 80 height 21
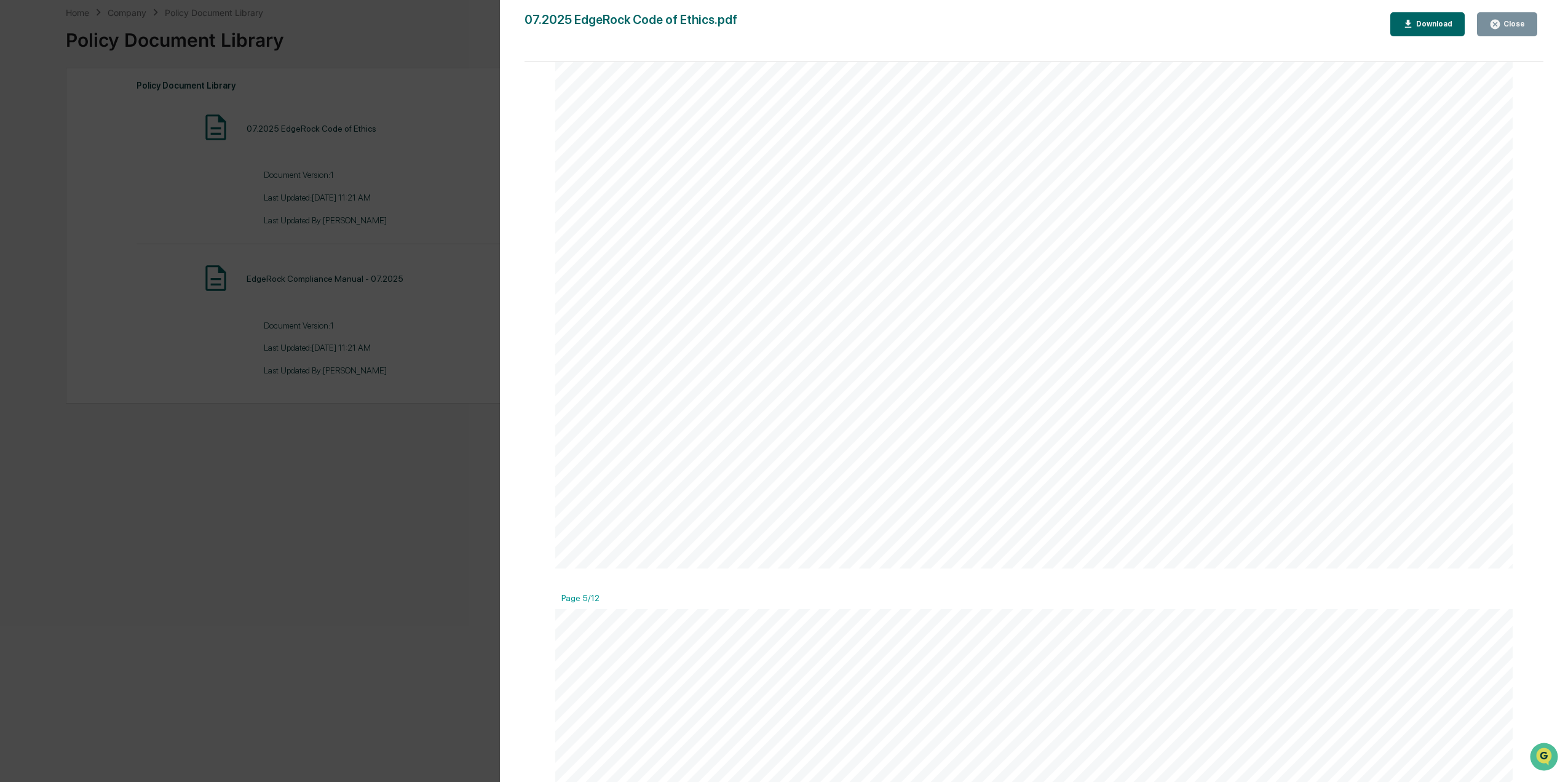
scroll to position [4738, 0]
click at [421, 234] on div "Version History [DATE] 05:21 PM [PERSON_NAME] 07.2025 EdgeRock Code of Ethics.p…" at bounding box center [784, 391] width 1568 height 782
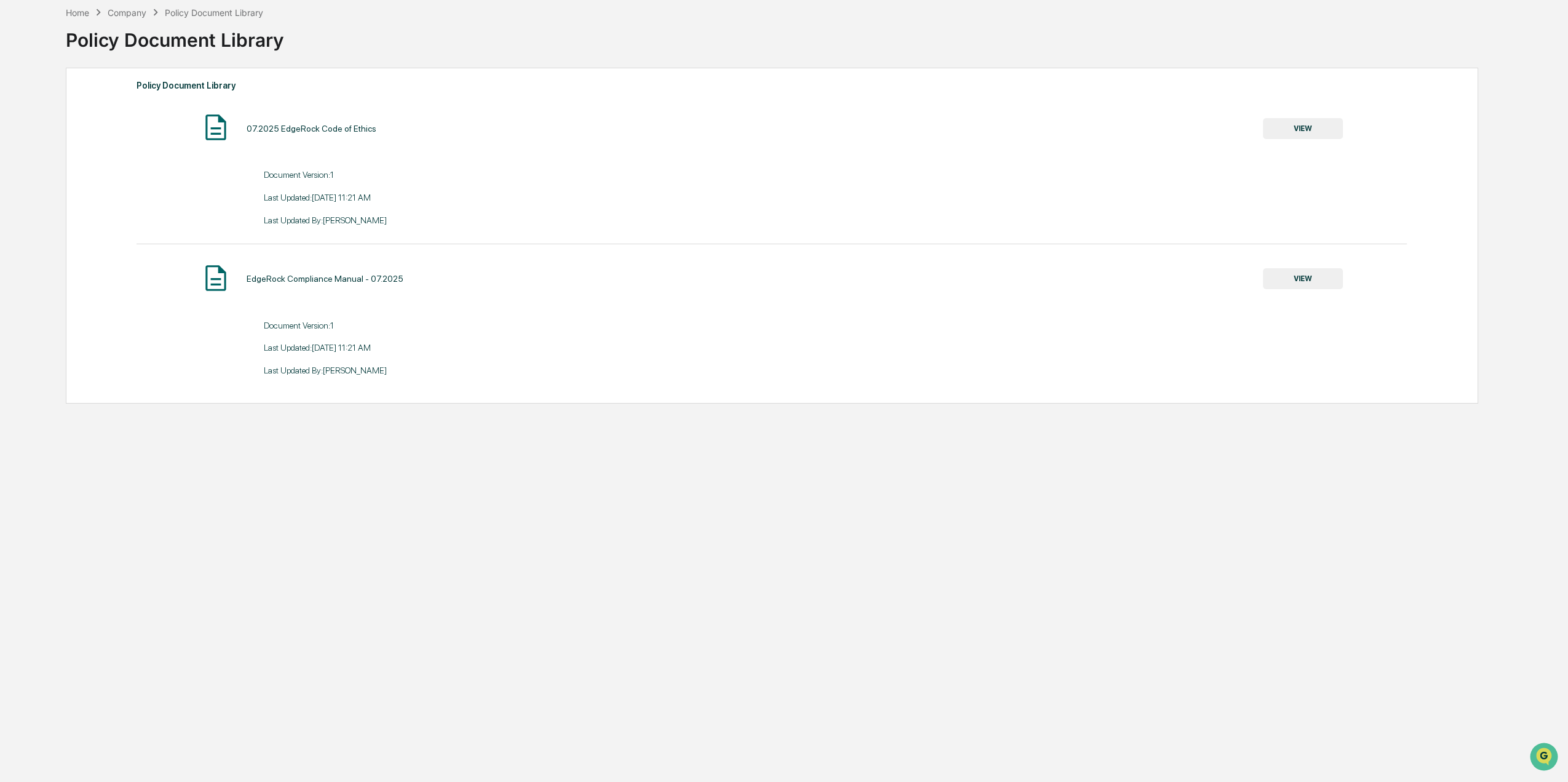
click at [1300, 277] on button "VIEW" at bounding box center [1303, 278] width 80 height 21
